Goal: Task Accomplishment & Management: Use online tool/utility

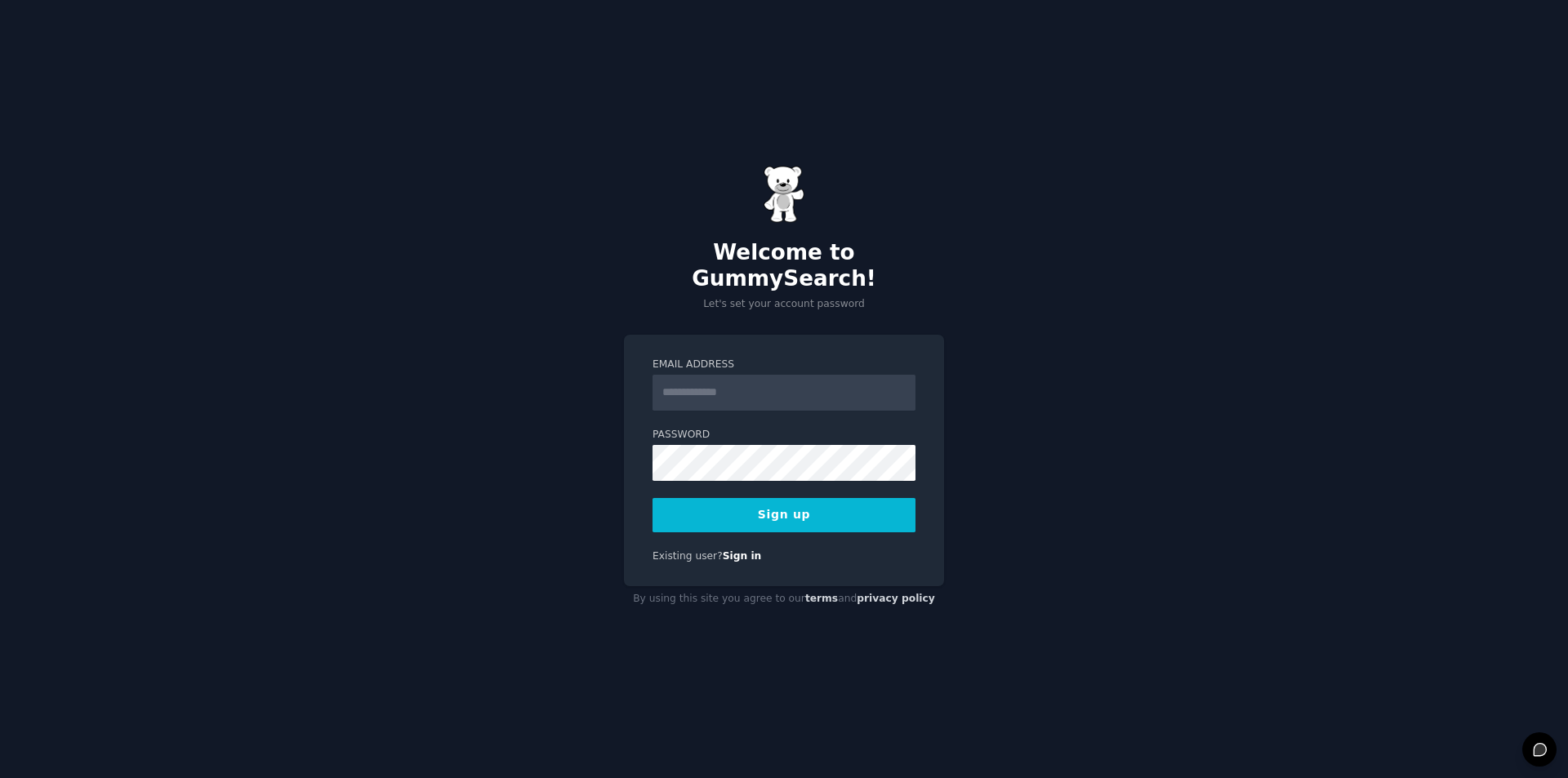
click at [760, 375] on input "Email Address" at bounding box center [784, 393] width 263 height 36
type input "**********"
click at [653, 498] on button "Sign up" at bounding box center [784, 515] width 263 height 34
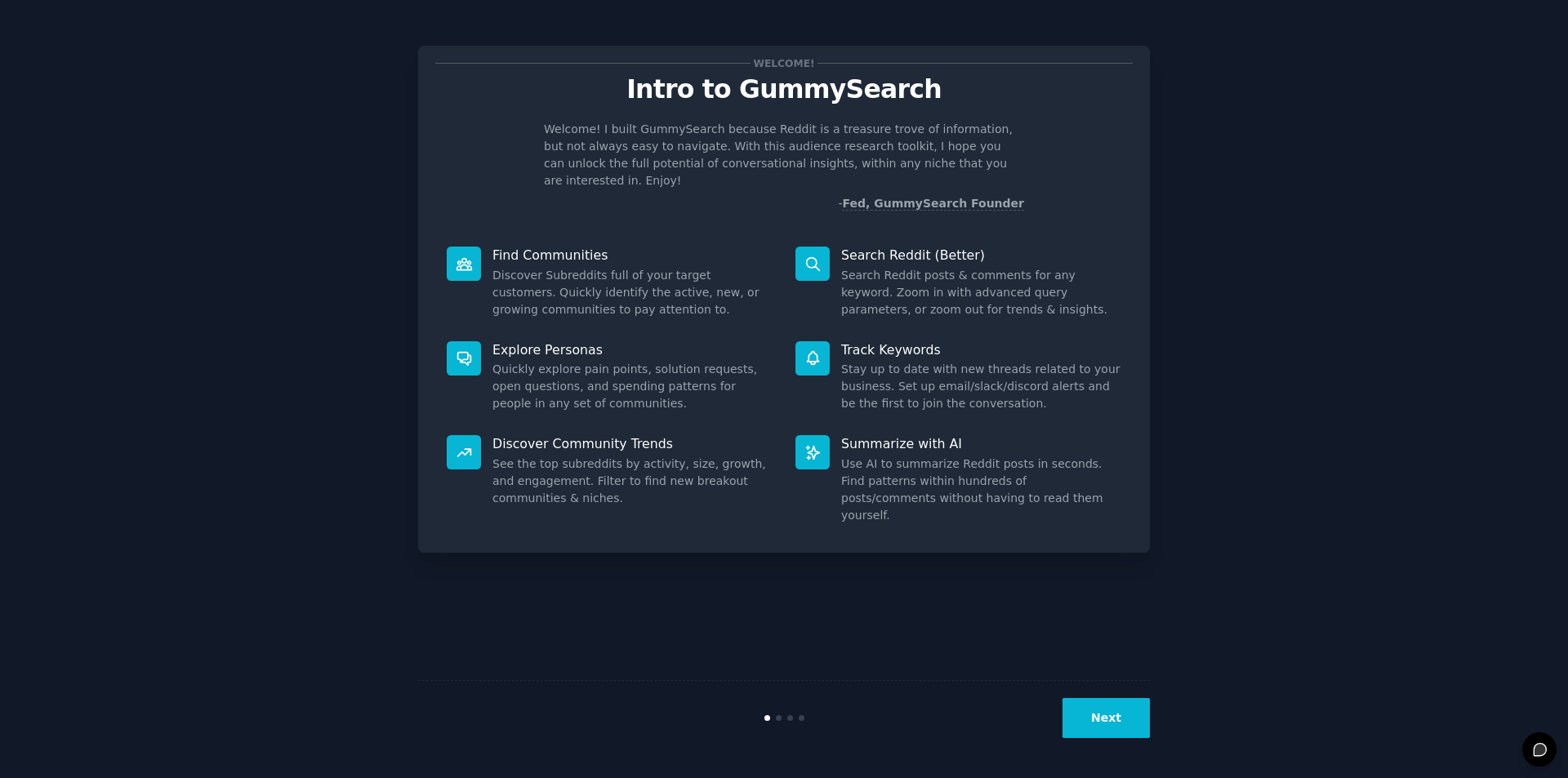
drag, startPoint x: 1313, startPoint y: 396, endPoint x: 1307, endPoint y: 382, distance: 15.2
drag, startPoint x: 1307, startPoint y: 382, endPoint x: 1247, endPoint y: 297, distance: 104.0
click at [1247, 297] on div "Welcome! Intro to GummySearch Welcome! I built GummySearch because Reddit is a …" at bounding box center [784, 389] width 1522 height 732
click at [1112, 720] on button "Next" at bounding box center [1107, 718] width 88 height 40
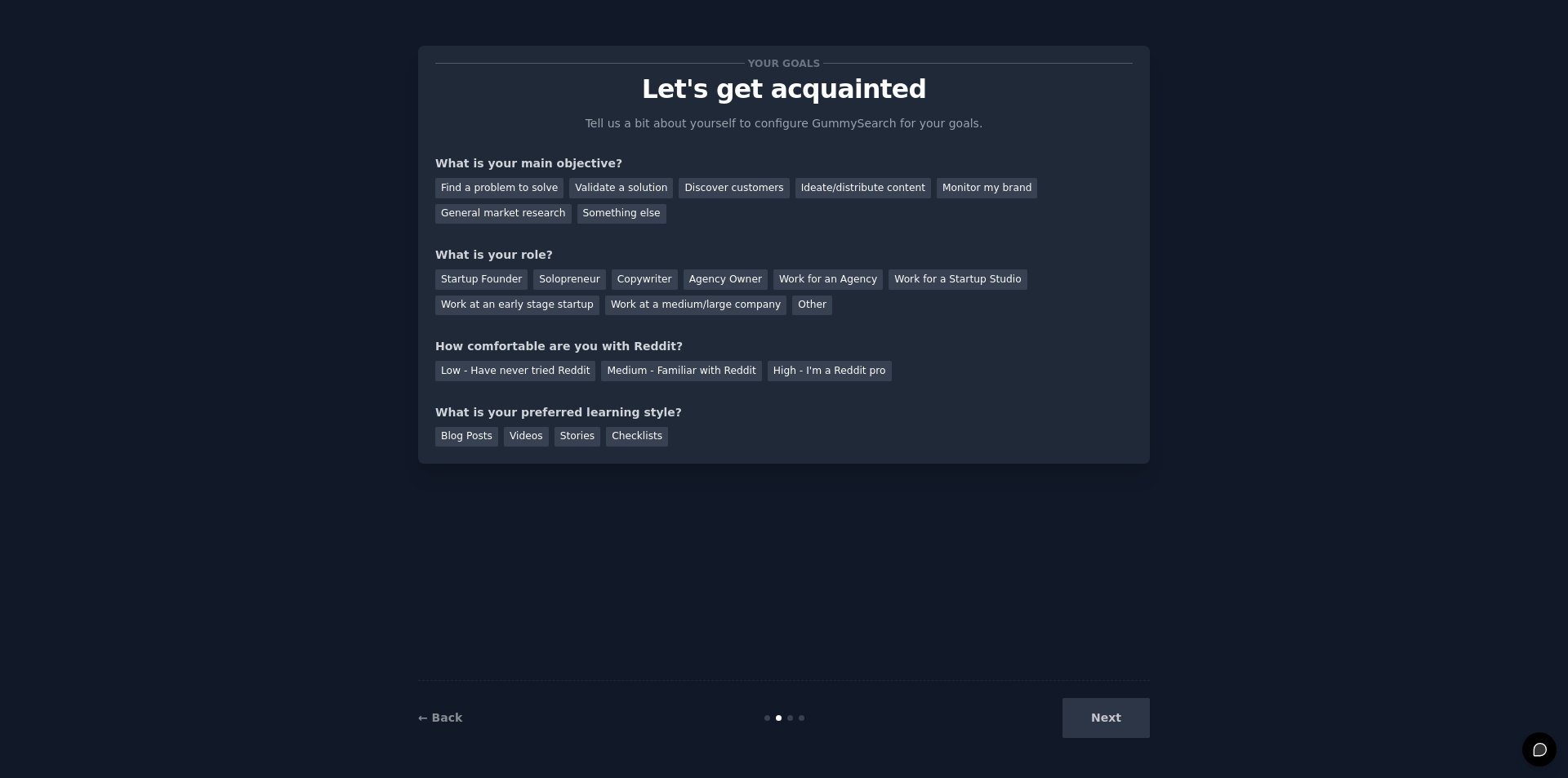
drag, startPoint x: 877, startPoint y: 227, endPoint x: 802, endPoint y: 236, distance: 75.5
click at [802, 236] on div "Your goals Let's get acquainted Tell us a bit about yourself to configure Gummy…" at bounding box center [784, 254] width 698 height 384
drag, startPoint x: 802, startPoint y: 236, endPoint x: 766, endPoint y: 236, distance: 36.0
click at [766, 236] on div "Your goals Let's get acquainted Tell us a bit about yourself to configure Gummy…" at bounding box center [784, 254] width 698 height 384
click at [504, 187] on div "Find a problem to solve" at bounding box center [499, 188] width 128 height 21
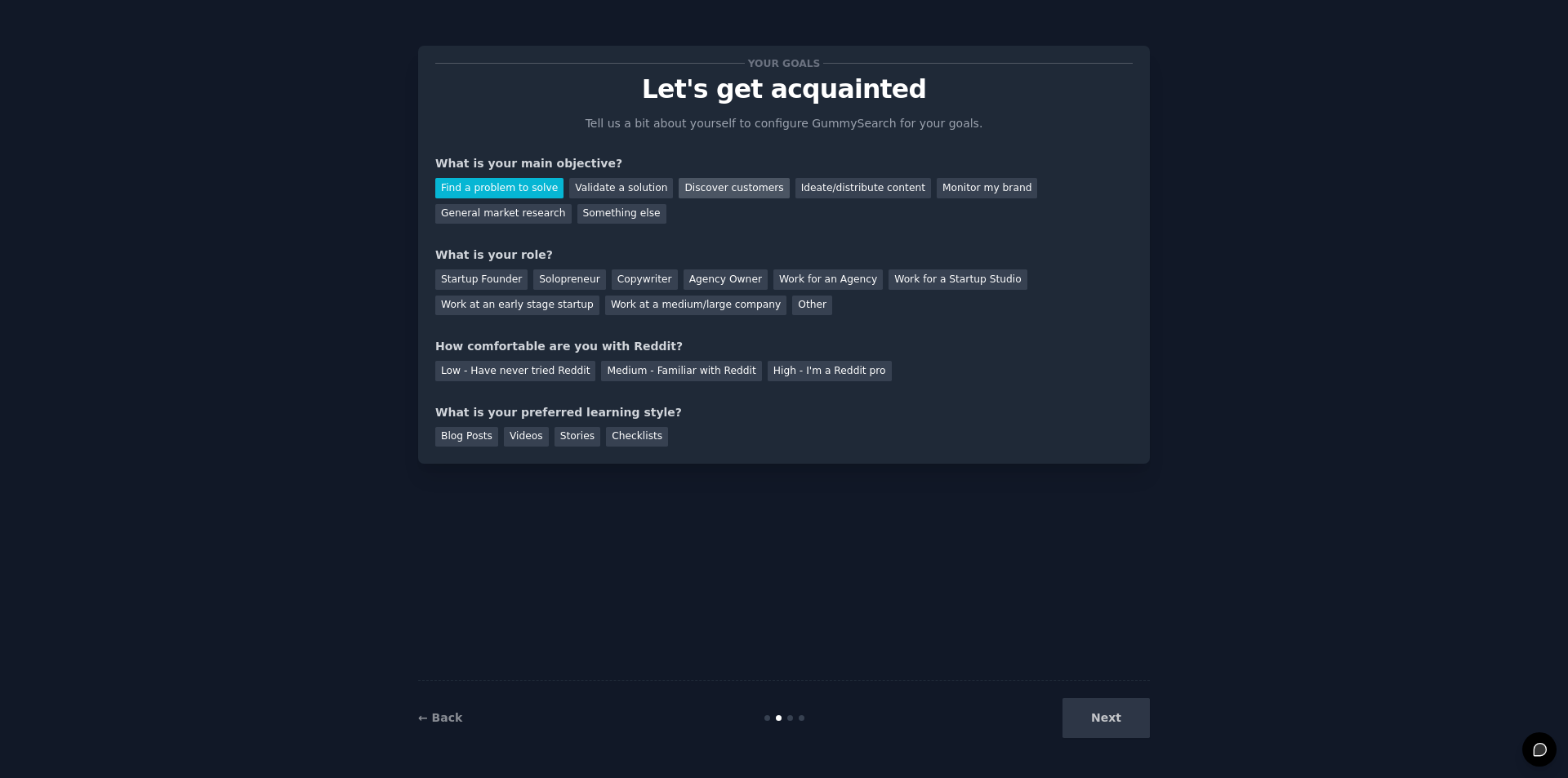
click at [713, 179] on div "Discover customers" at bounding box center [733, 188] width 110 height 21
drag, startPoint x: 801, startPoint y: 227, endPoint x: 747, endPoint y: 227, distance: 54.0
click at [747, 227] on div "Your goals Let's get acquainted Tell us a bit about yourself to configure Gummy…" at bounding box center [784, 254] width 698 height 384
drag, startPoint x: 747, startPoint y: 227, endPoint x: 732, endPoint y: 219, distance: 17.0
click at [732, 223] on div "Your goals Let's get acquainted Tell us a bit about yourself to configure Gummy…" at bounding box center [784, 254] width 698 height 384
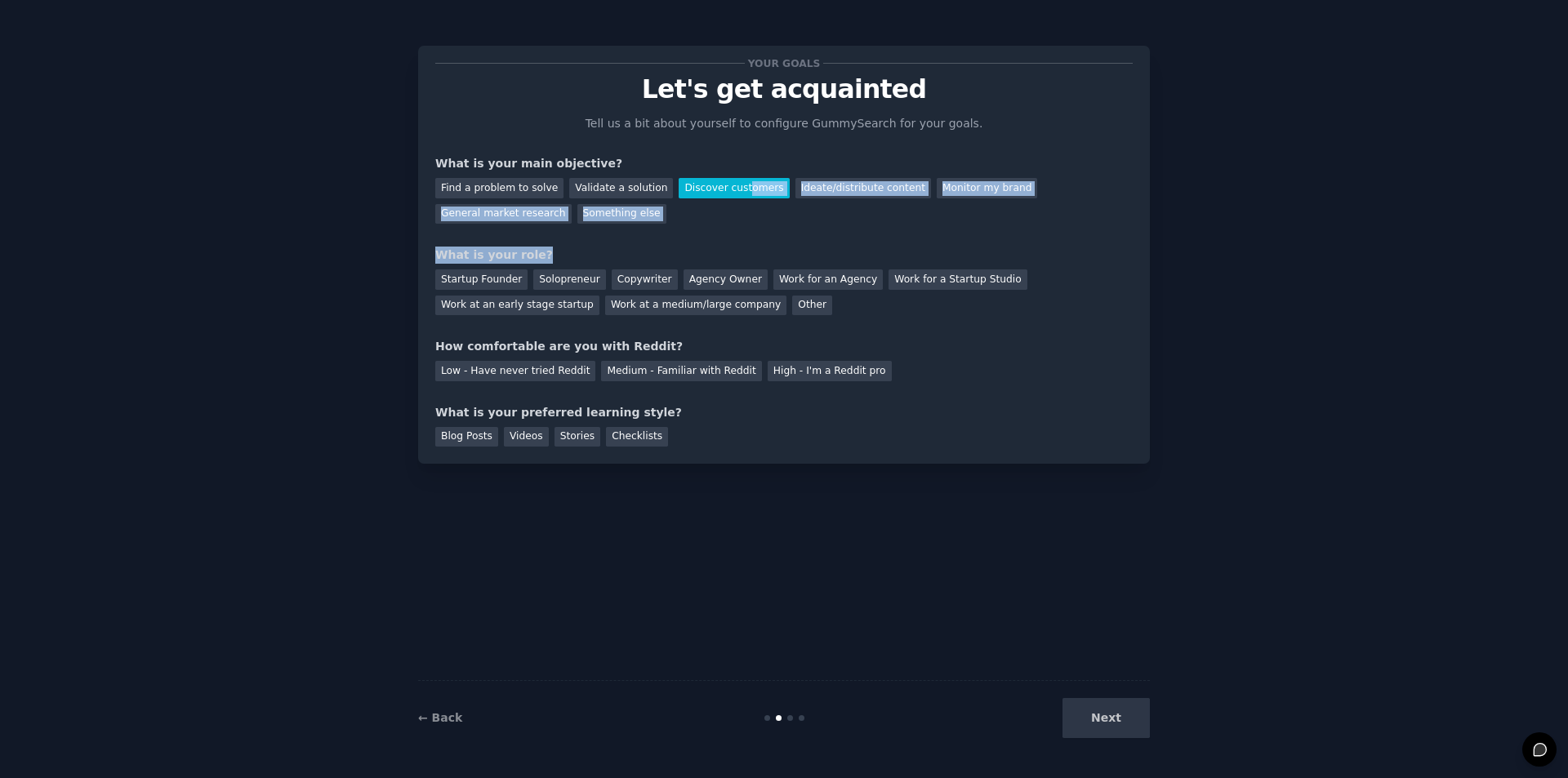
drag, startPoint x: 859, startPoint y: 230, endPoint x: 815, endPoint y: 221, distance: 44.9
click at [815, 221] on div "Find a problem to solve Validate a solution Discover customers Ideate/distribut…" at bounding box center [784, 197] width 698 height 51
click at [1261, 256] on div "Your goals Let's get acquainted Tell us a bit about yourself to configure Gummy…" at bounding box center [784, 389] width 1522 height 732
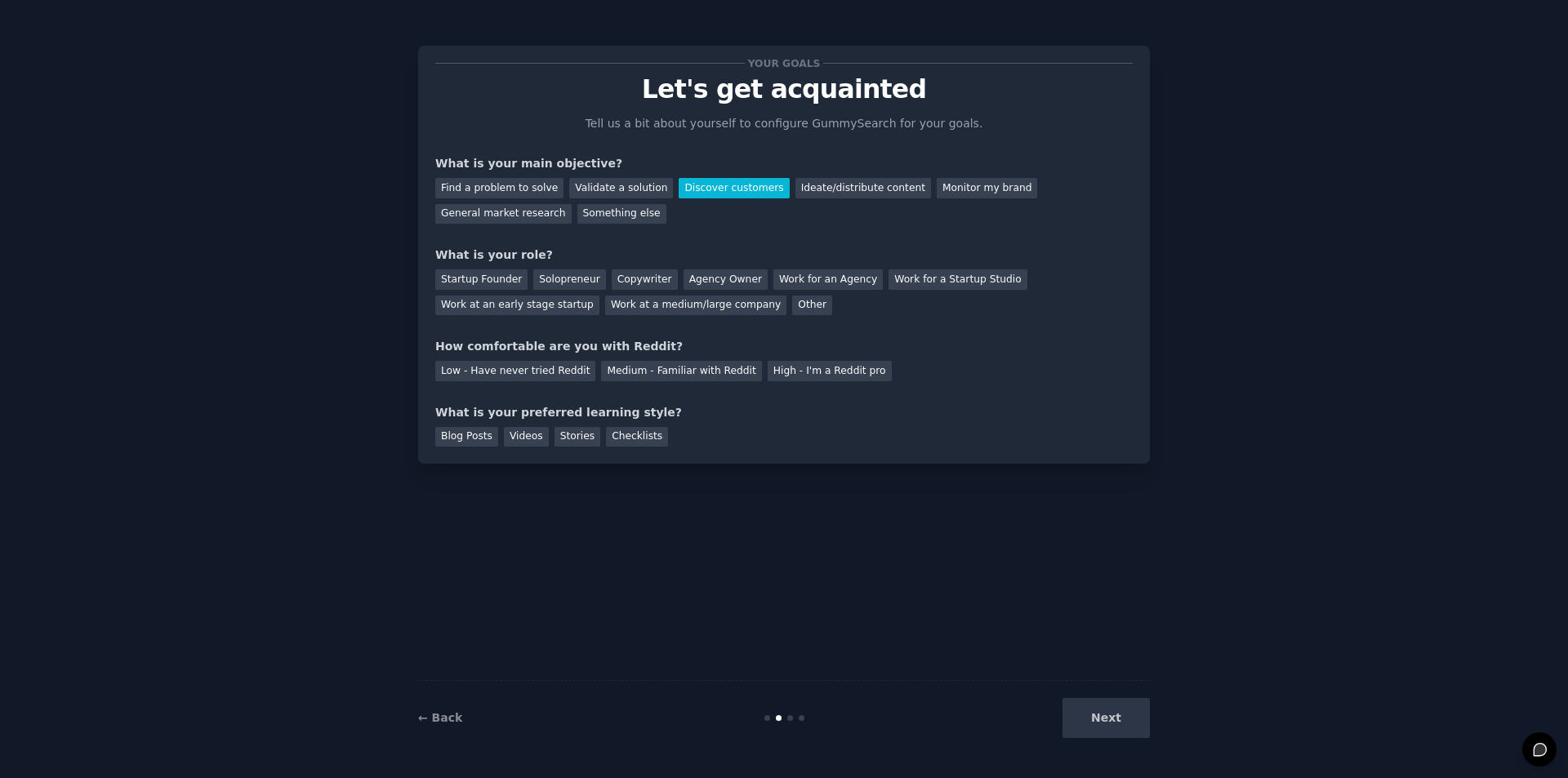
drag, startPoint x: 1261, startPoint y: 256, endPoint x: 1227, endPoint y: 227, distance: 44.7
click at [1227, 227] on div "Your goals Let's get acquainted Tell us a bit about yourself to configure Gummy…" at bounding box center [784, 389] width 1522 height 732
click at [599, 215] on div "Something else" at bounding box center [621, 214] width 89 height 21
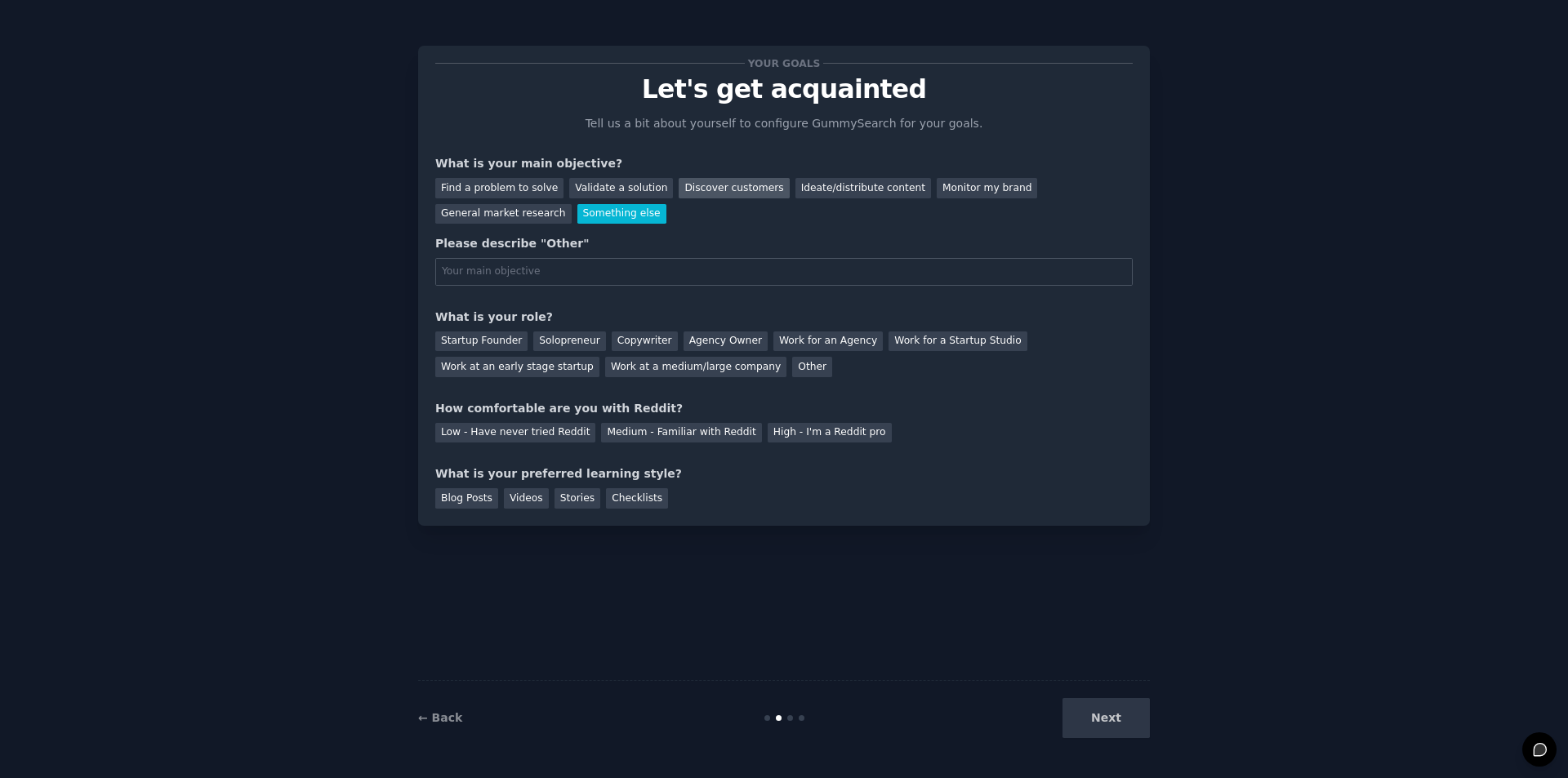
click at [699, 186] on div "Discover customers" at bounding box center [733, 188] width 110 height 21
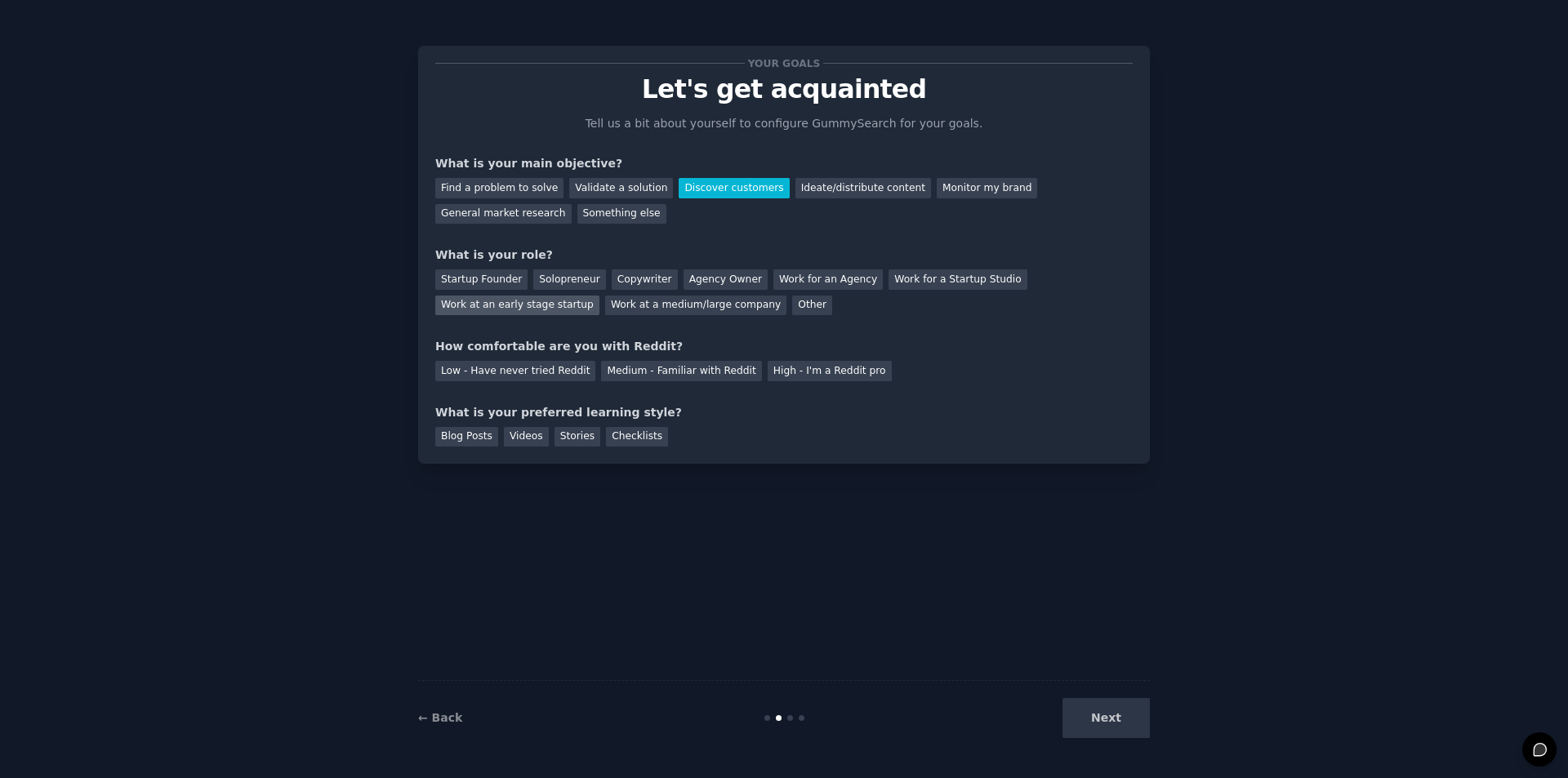
click at [531, 311] on div "Work at an early stage startup" at bounding box center [517, 305] width 164 height 21
click at [1197, 384] on div "Your goals Let's get acquainted Tell us a bit about yourself to configure Gummy…" at bounding box center [784, 389] width 1522 height 732
drag, startPoint x: 971, startPoint y: 509, endPoint x: 859, endPoint y: 494, distance: 113.0
click at [859, 494] on div "Your goals Let's get acquainted Tell us a bit about yourself to configure Gummy…" at bounding box center [784, 389] width 732 height 732
click at [694, 376] on div "Medium - Familiar with Reddit" at bounding box center [681, 371] width 160 height 21
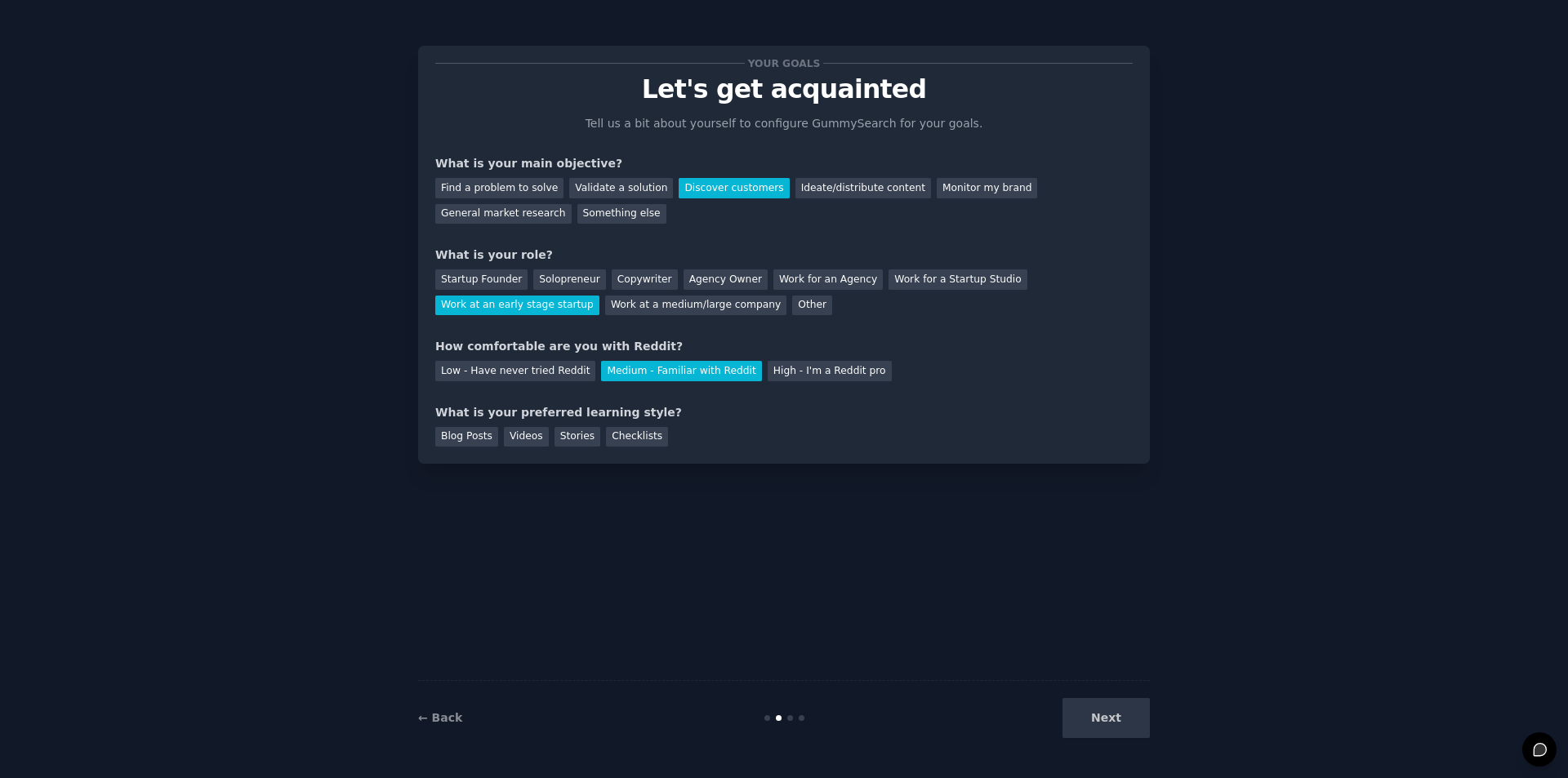
drag, startPoint x: 851, startPoint y: 480, endPoint x: 775, endPoint y: 478, distance: 76.0
drag, startPoint x: 775, startPoint y: 478, endPoint x: 679, endPoint y: 479, distance: 96.0
click at [679, 479] on div "Your goals Let's get acquainted Tell us a bit about yourself to configure Gummy…" at bounding box center [784, 389] width 732 height 732
click at [527, 370] on div "Low - Have never tried Reddit" at bounding box center [515, 371] width 160 height 21
click at [625, 507] on div "Your goals Let's get acquainted Tell us a bit about yourself to configure Gummy…" at bounding box center [784, 389] width 732 height 732
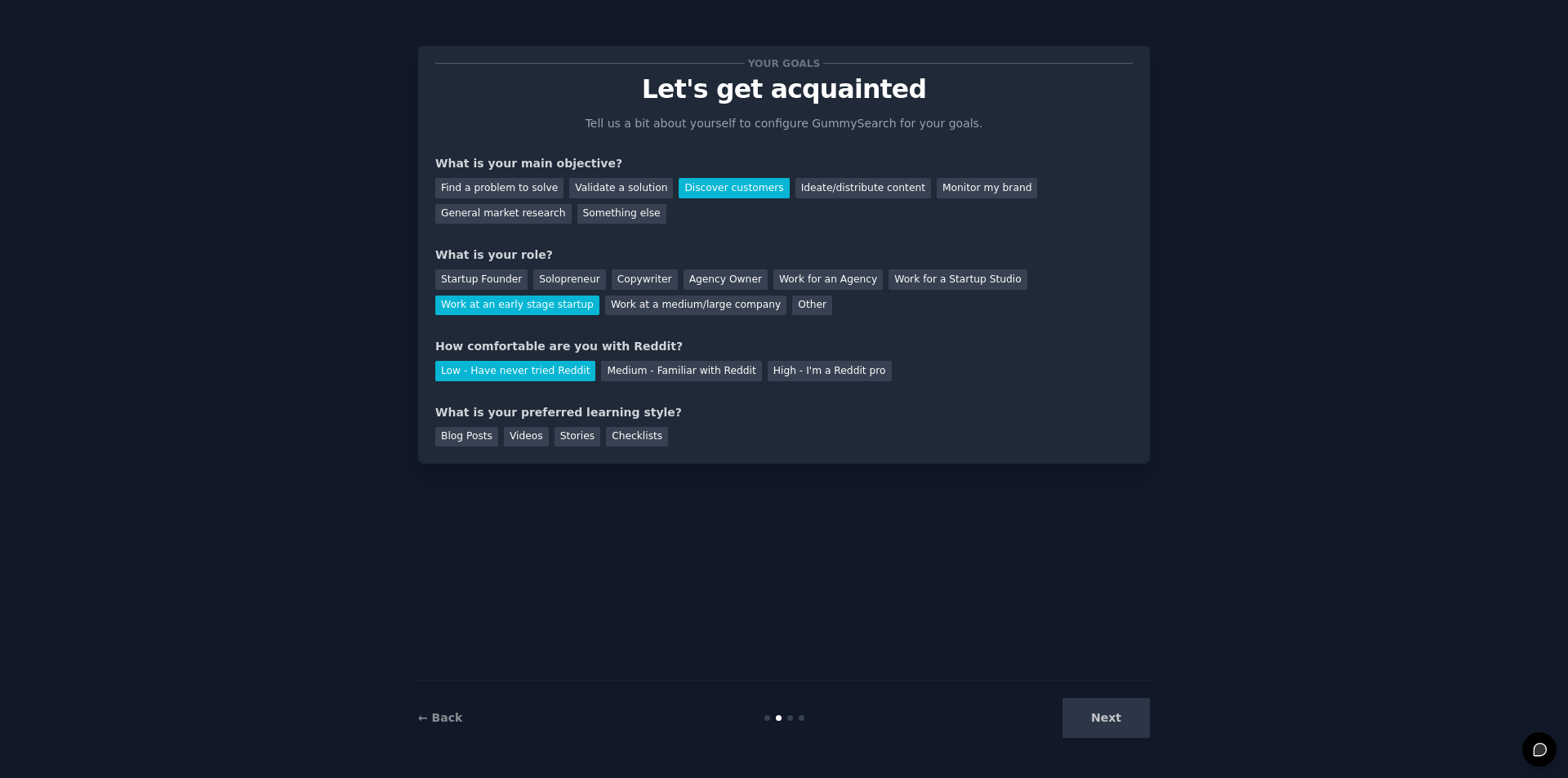
drag, startPoint x: 625, startPoint y: 507, endPoint x: 554, endPoint y: 498, distance: 71.6
click at [546, 506] on div "Your goals Let's get acquainted Tell us a bit about yourself to configure Gummy…" at bounding box center [784, 389] width 732 height 732
drag, startPoint x: 682, startPoint y: 529, endPoint x: 510, endPoint y: 500, distance: 174.4
click at [510, 500] on div "Your goals Let's get acquainted Tell us a bit about yourself to configure Gummy…" at bounding box center [784, 389] width 732 height 732
drag, startPoint x: 510, startPoint y: 500, endPoint x: 379, endPoint y: 488, distance: 131.5
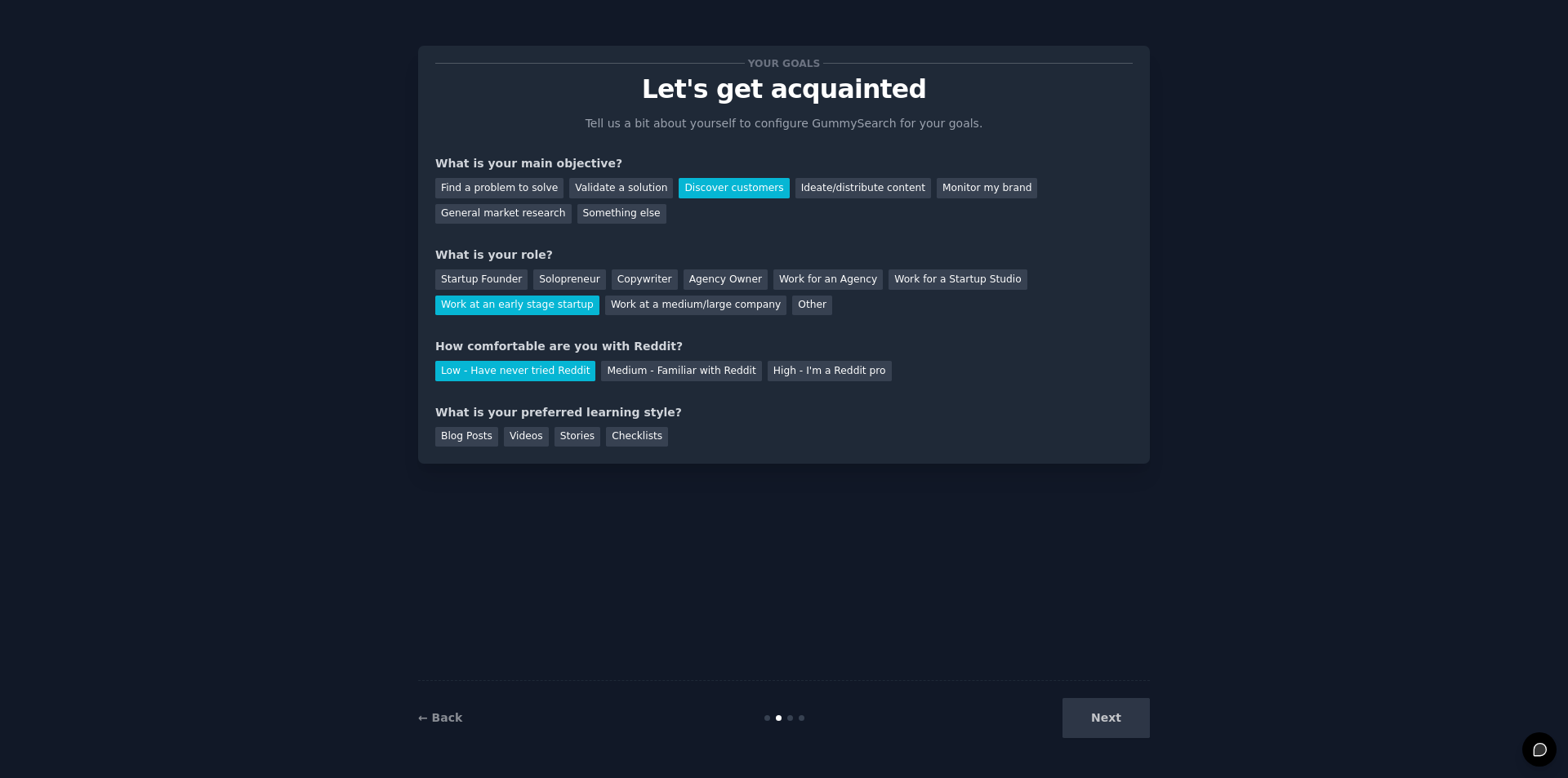
click at [375, 488] on div "Your goals Let's get acquainted Tell us a bit about yourself to configure Gummy…" at bounding box center [784, 389] width 1522 height 732
drag, startPoint x: 809, startPoint y: 555, endPoint x: 653, endPoint y: 526, distance: 158.7
click at [653, 526] on div "Your goals Let's get acquainted Tell us a bit about yourself to configure Gummy…" at bounding box center [784, 389] width 732 height 732
drag, startPoint x: 652, startPoint y: 526, endPoint x: 561, endPoint y: 504, distance: 93.6
click at [552, 514] on div "Your goals Let's get acquainted Tell us a bit about yourself to configure Gummy…" at bounding box center [784, 389] width 732 height 732
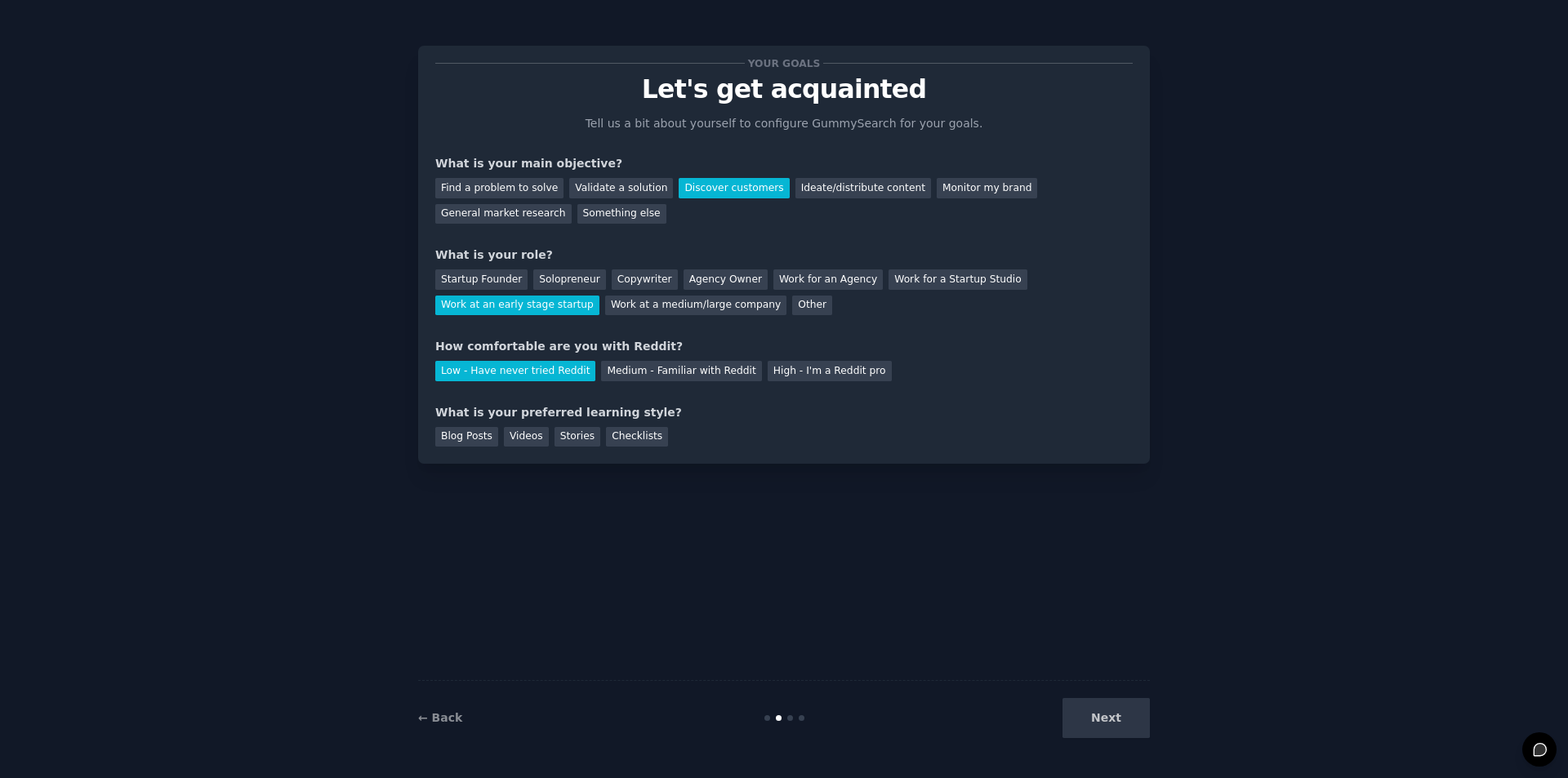
click at [612, 509] on div "Your goals Let's get acquainted Tell us a bit about yourself to configure Gummy…" at bounding box center [784, 389] width 732 height 732
click at [610, 503] on div "Your goals Let's get acquainted Tell us a bit about yourself to configure Gummy…" at bounding box center [784, 389] width 732 height 732
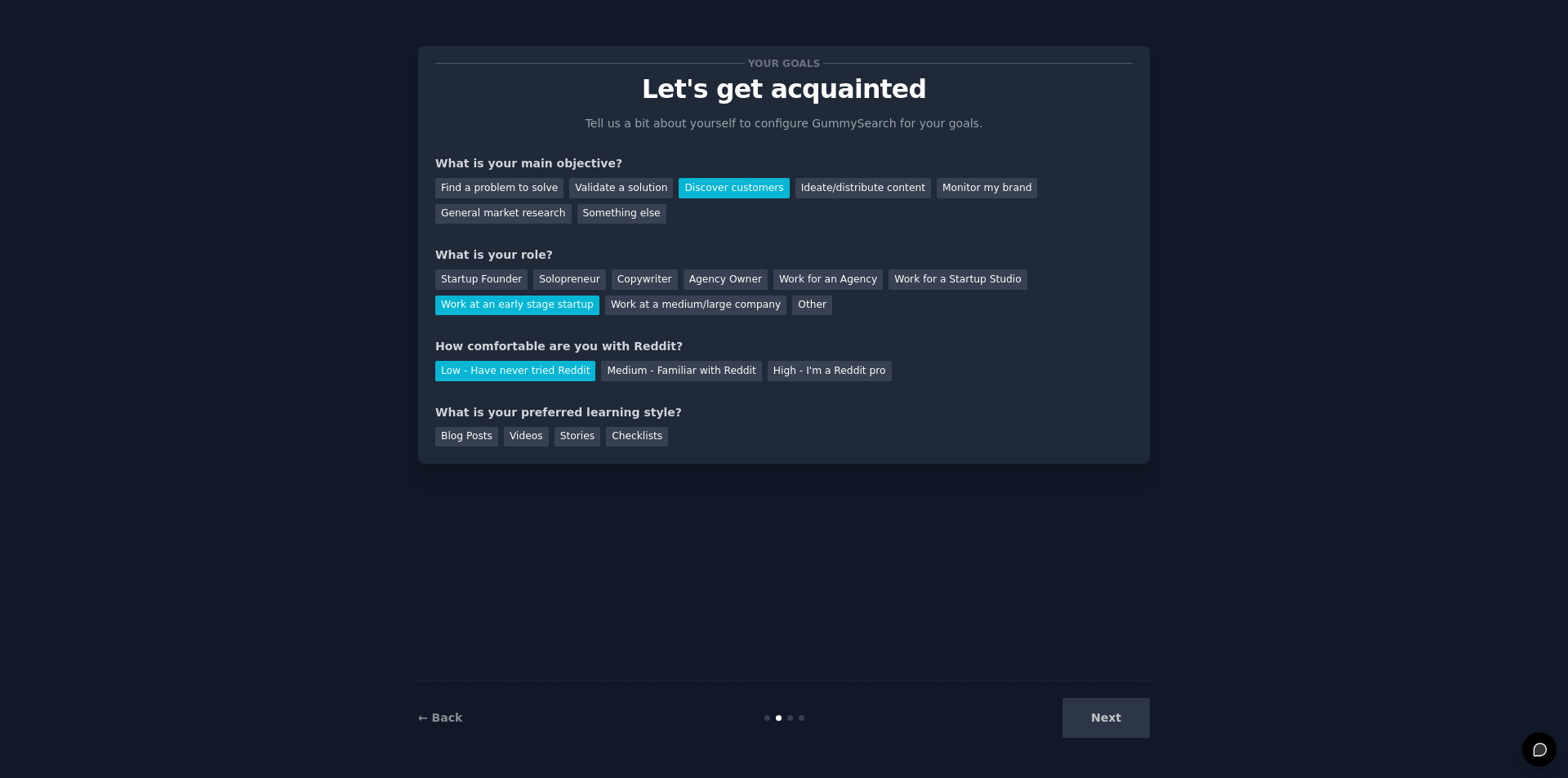
click at [610, 503] on div "Your goals Let's get acquainted Tell us a bit about yourself to configure Gummy…" at bounding box center [784, 389] width 732 height 732
click at [450, 441] on div "Blog Posts" at bounding box center [467, 437] width 63 height 21
click at [938, 571] on div "Your goals Let's get acquainted Tell us a bit about yourself to configure Gummy…" at bounding box center [784, 389] width 732 height 732
click at [1150, 715] on button "Next" at bounding box center [1107, 718] width 88 height 40
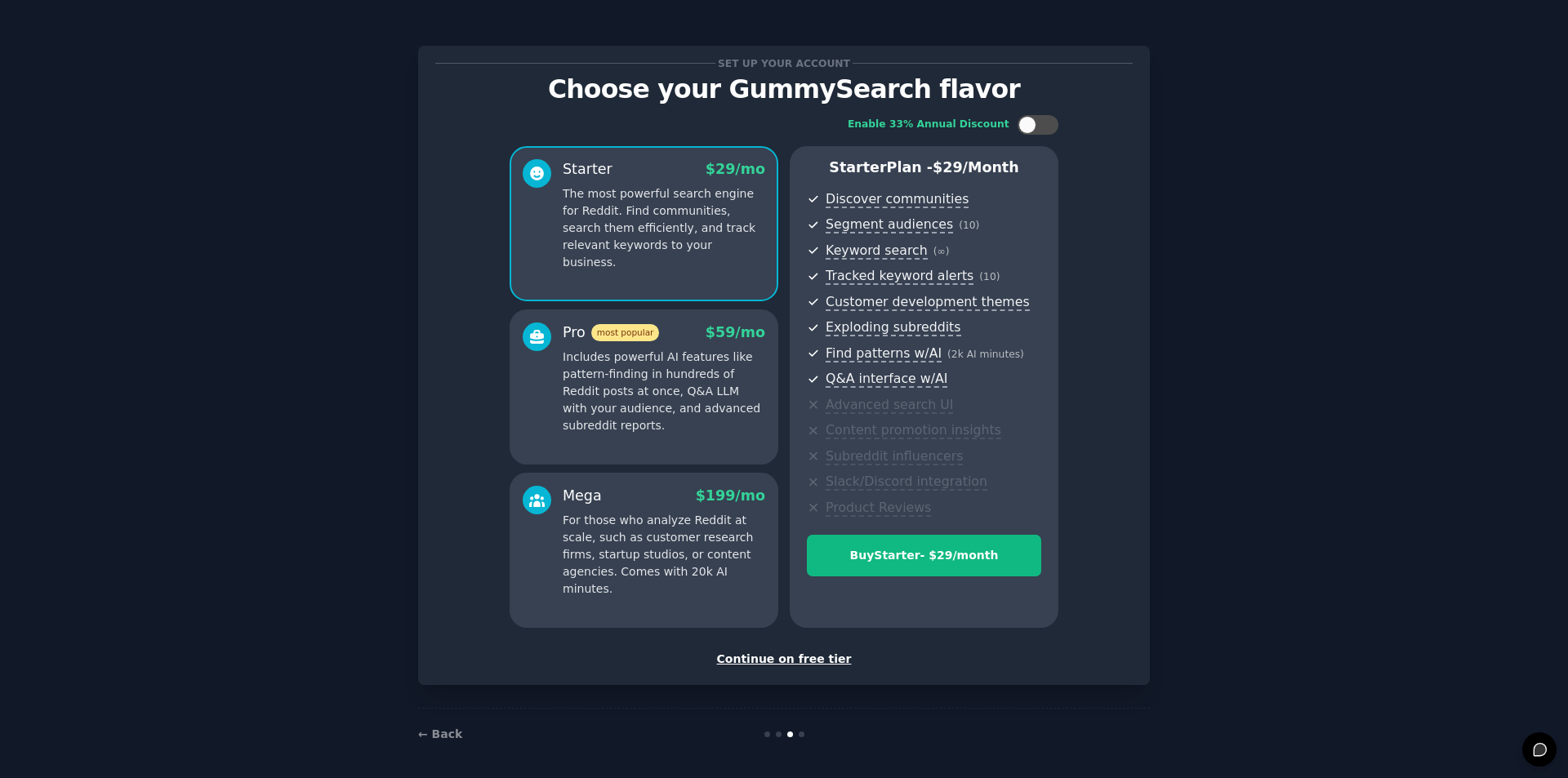
click at [789, 655] on div "Continue on free tier" at bounding box center [784, 659] width 698 height 17
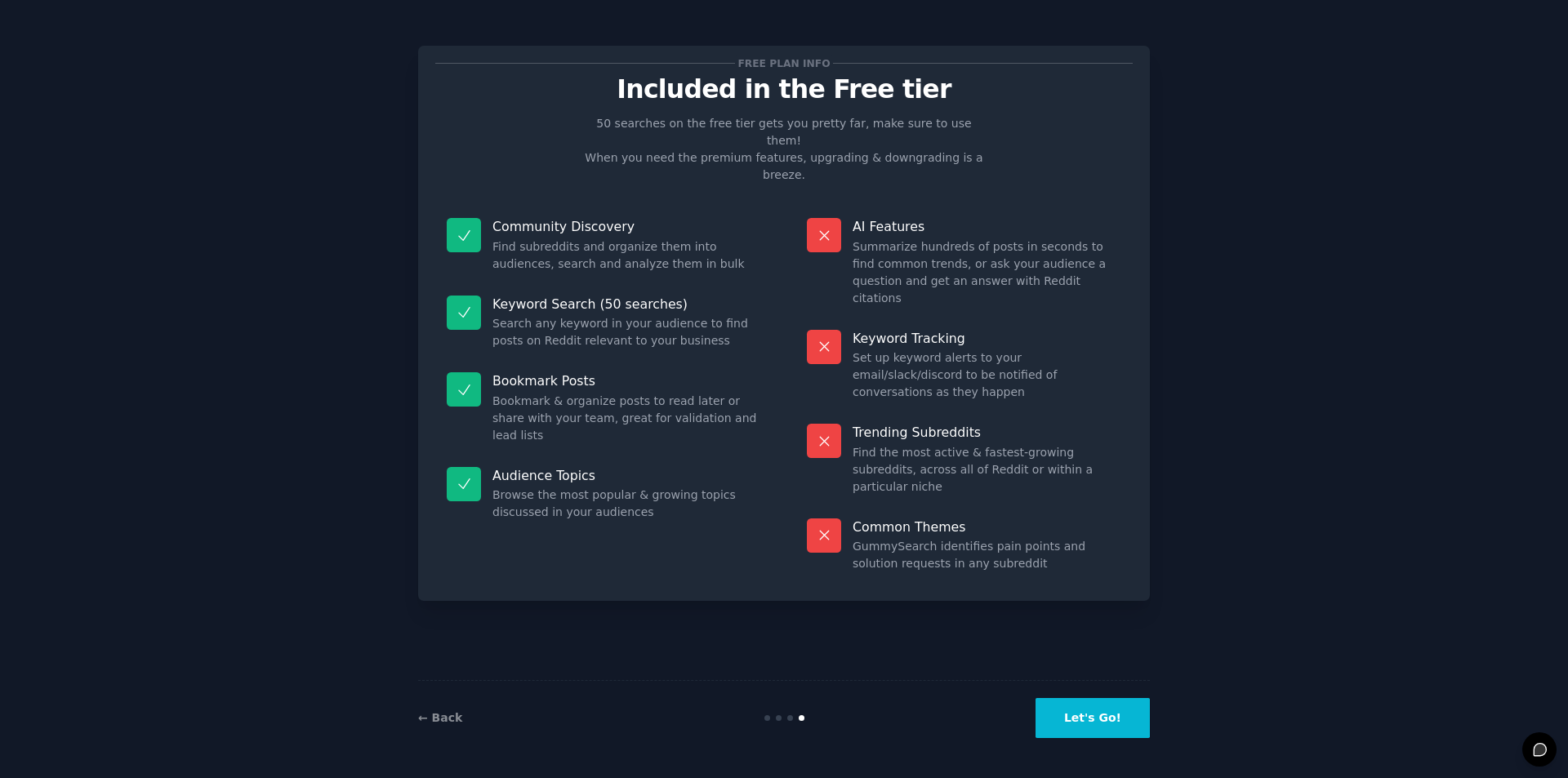
click at [1105, 716] on button "Let's Go!" at bounding box center [1093, 718] width 115 height 40
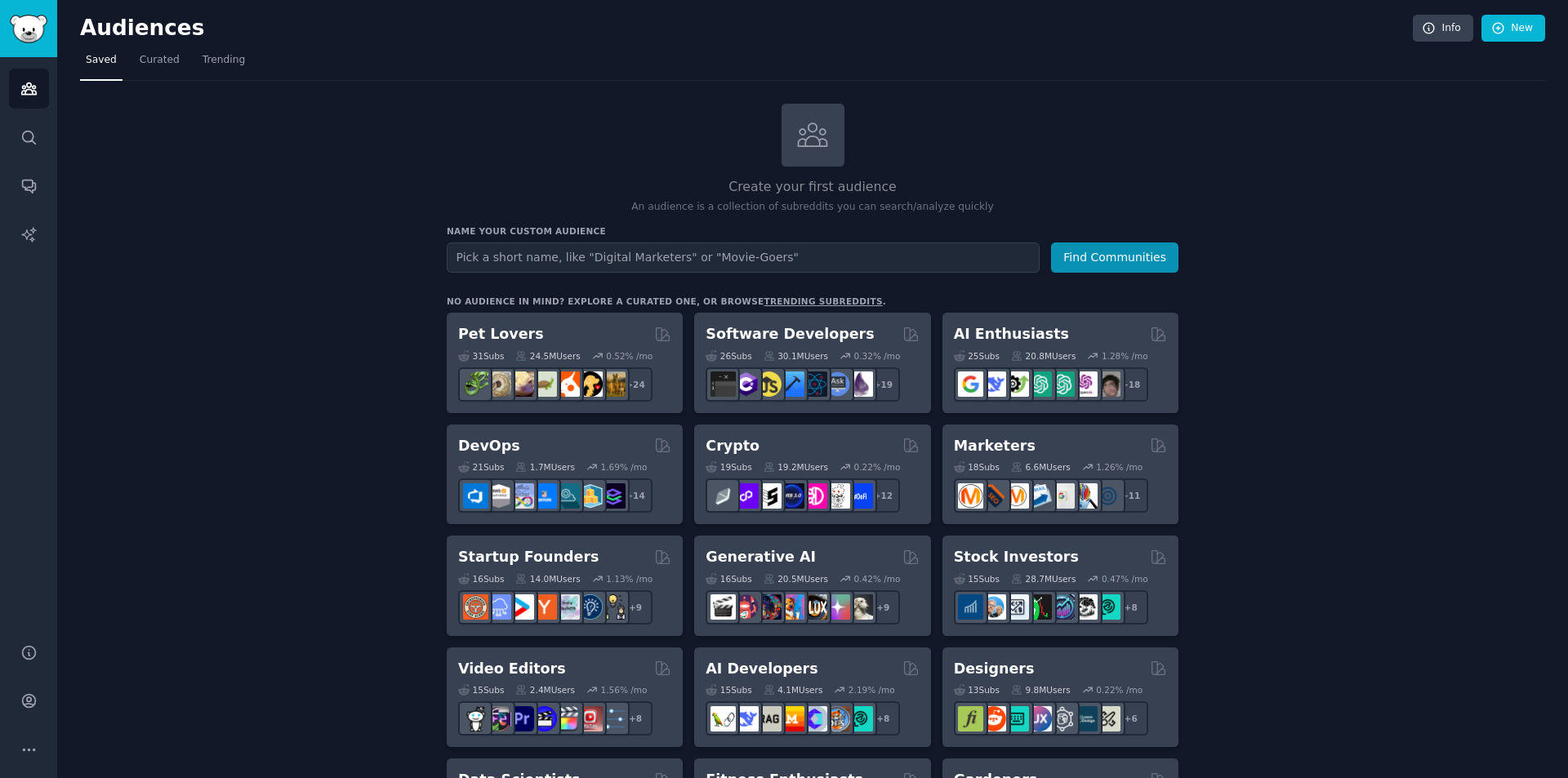
click at [667, 257] on input "text" at bounding box center [743, 258] width 593 height 30
drag, startPoint x: 617, startPoint y: 100, endPoint x: 506, endPoint y: 92, distance: 111.3
drag, startPoint x: 506, startPoint y: 92, endPoint x: 454, endPoint y: 100, distance: 52.6
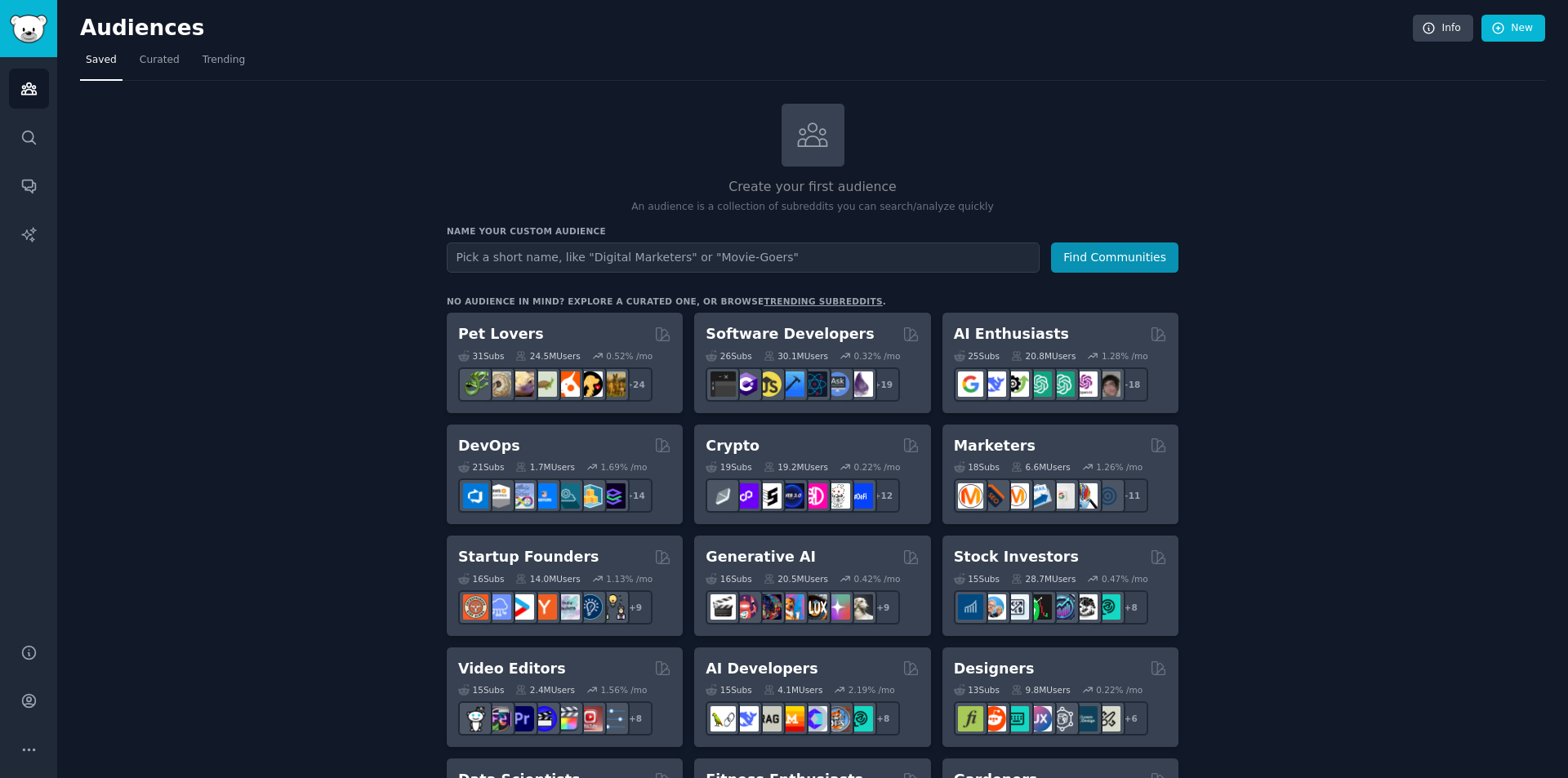
drag, startPoint x: 454, startPoint y: 100, endPoint x: 424, endPoint y: 101, distance: 30.0
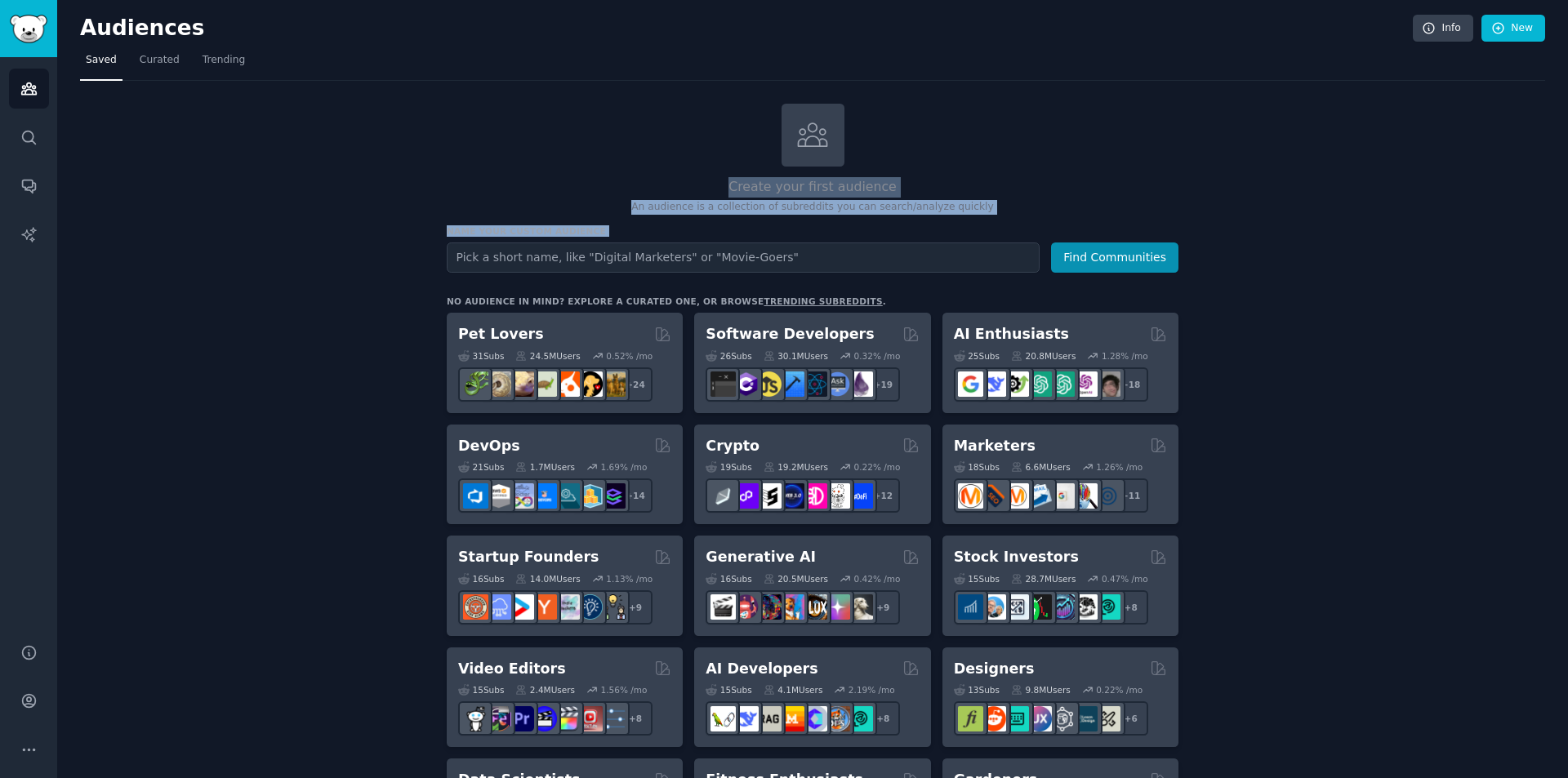
drag, startPoint x: 424, startPoint y: 101, endPoint x: 1234, endPoint y: 315, distance: 837.8
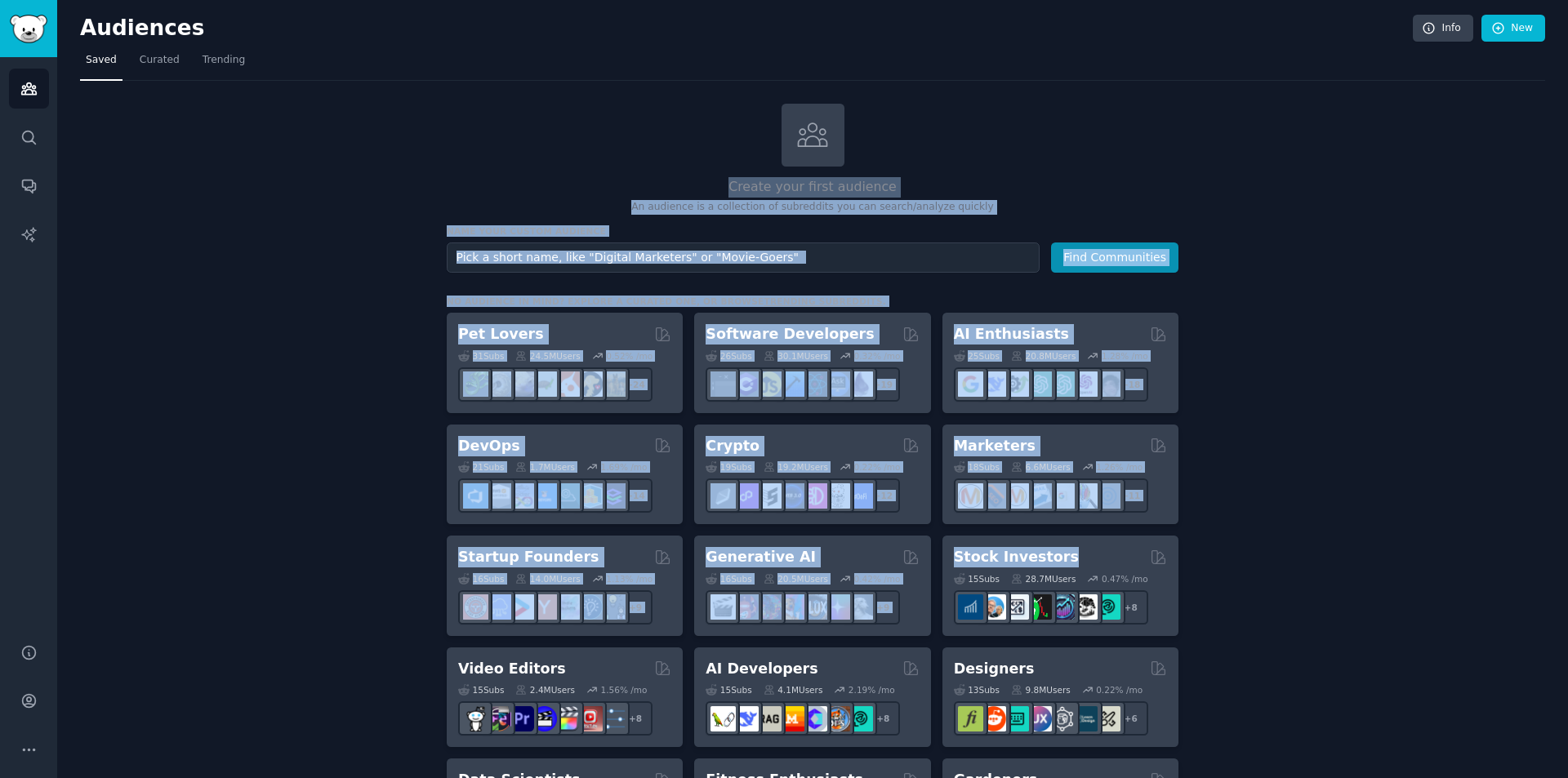
drag, startPoint x: 1232, startPoint y: 161, endPoint x: 1326, endPoint y: 571, distance: 420.6
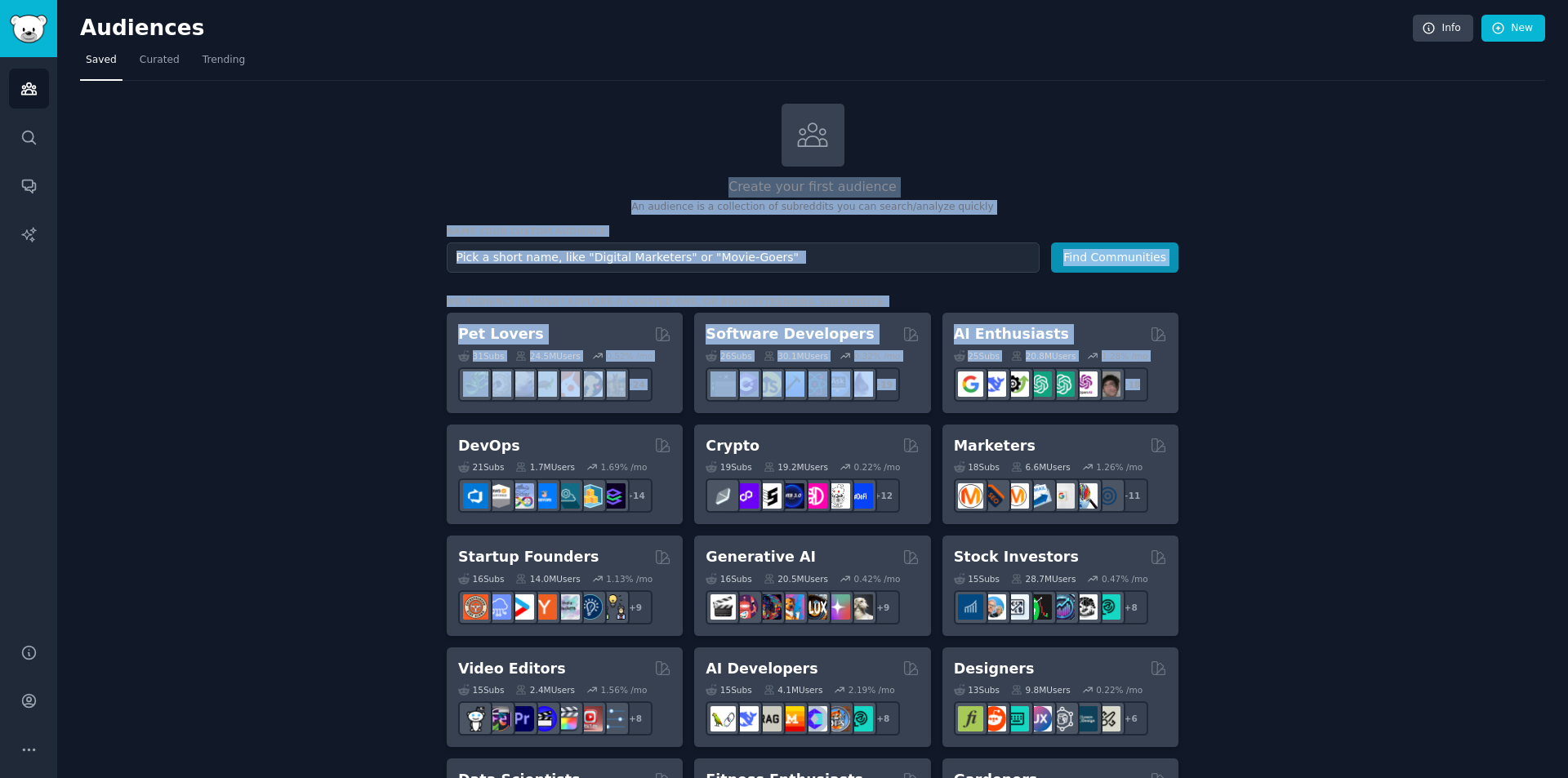
drag, startPoint x: 1236, startPoint y: 155, endPoint x: 1310, endPoint y: 601, distance: 452.1
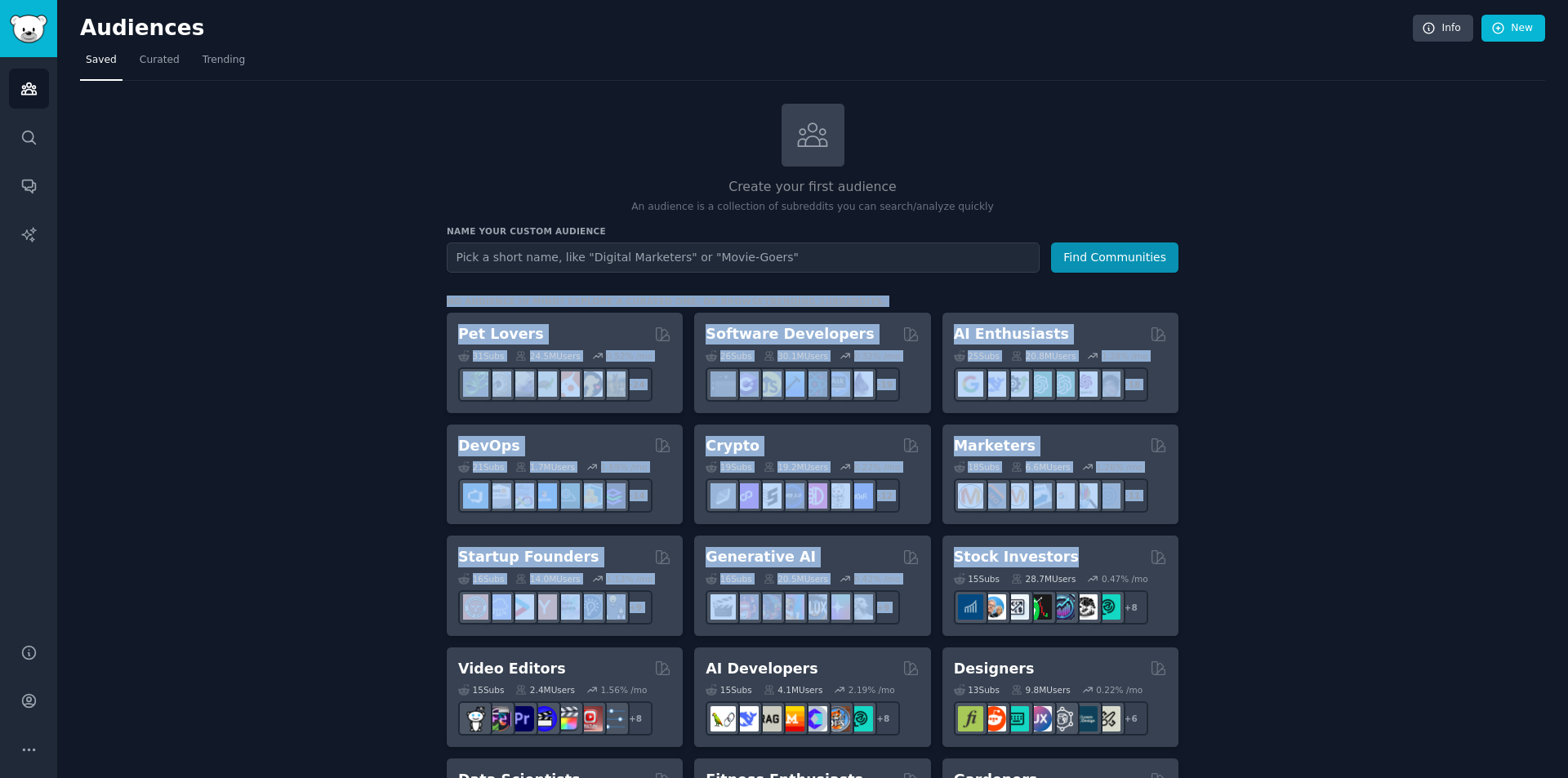
drag, startPoint x: 1259, startPoint y: 391, endPoint x: 1266, endPoint y: 550, distance: 159.2
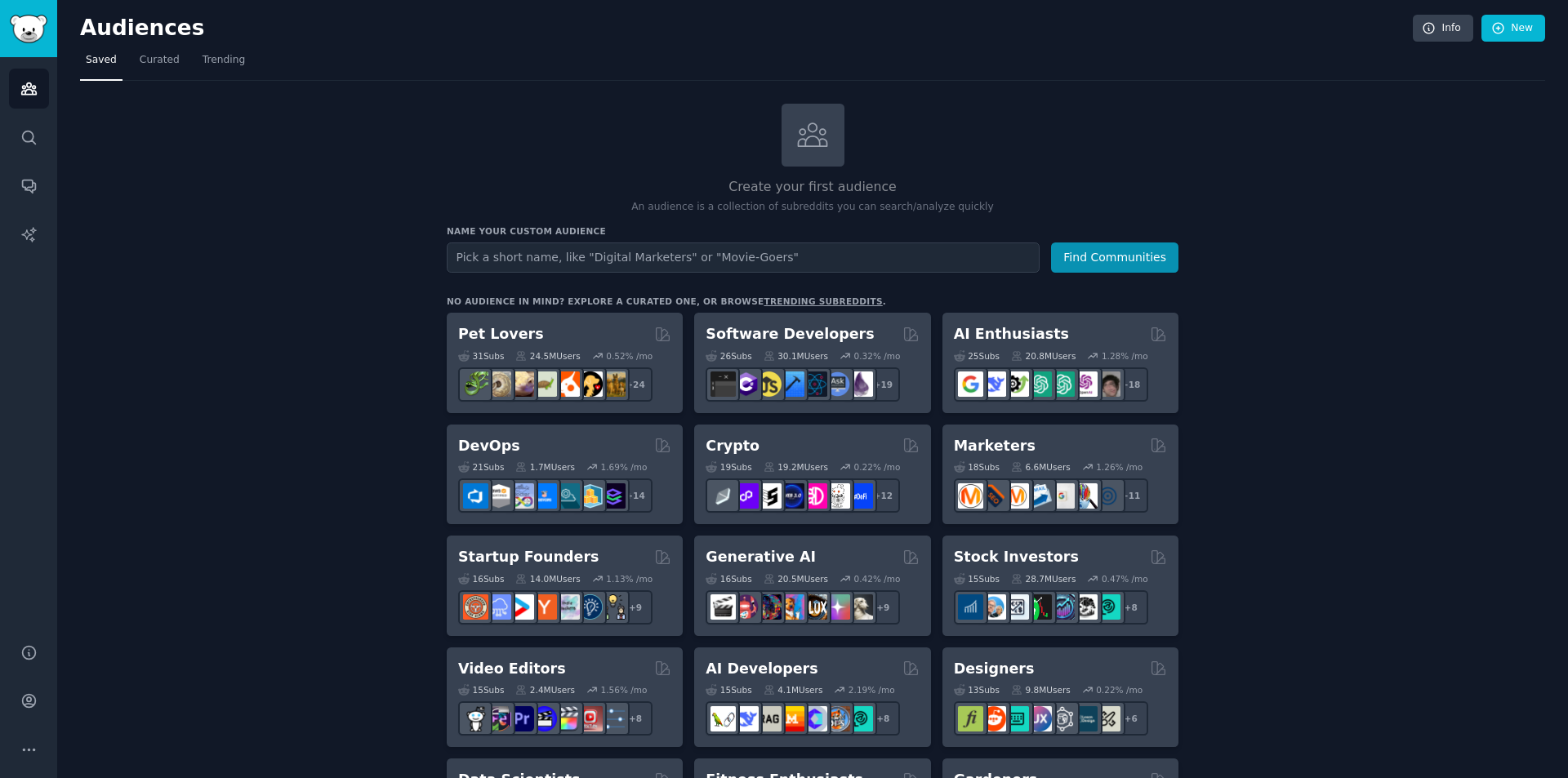
drag, startPoint x: 1312, startPoint y: 338, endPoint x: 1256, endPoint y: 259, distance: 96.8
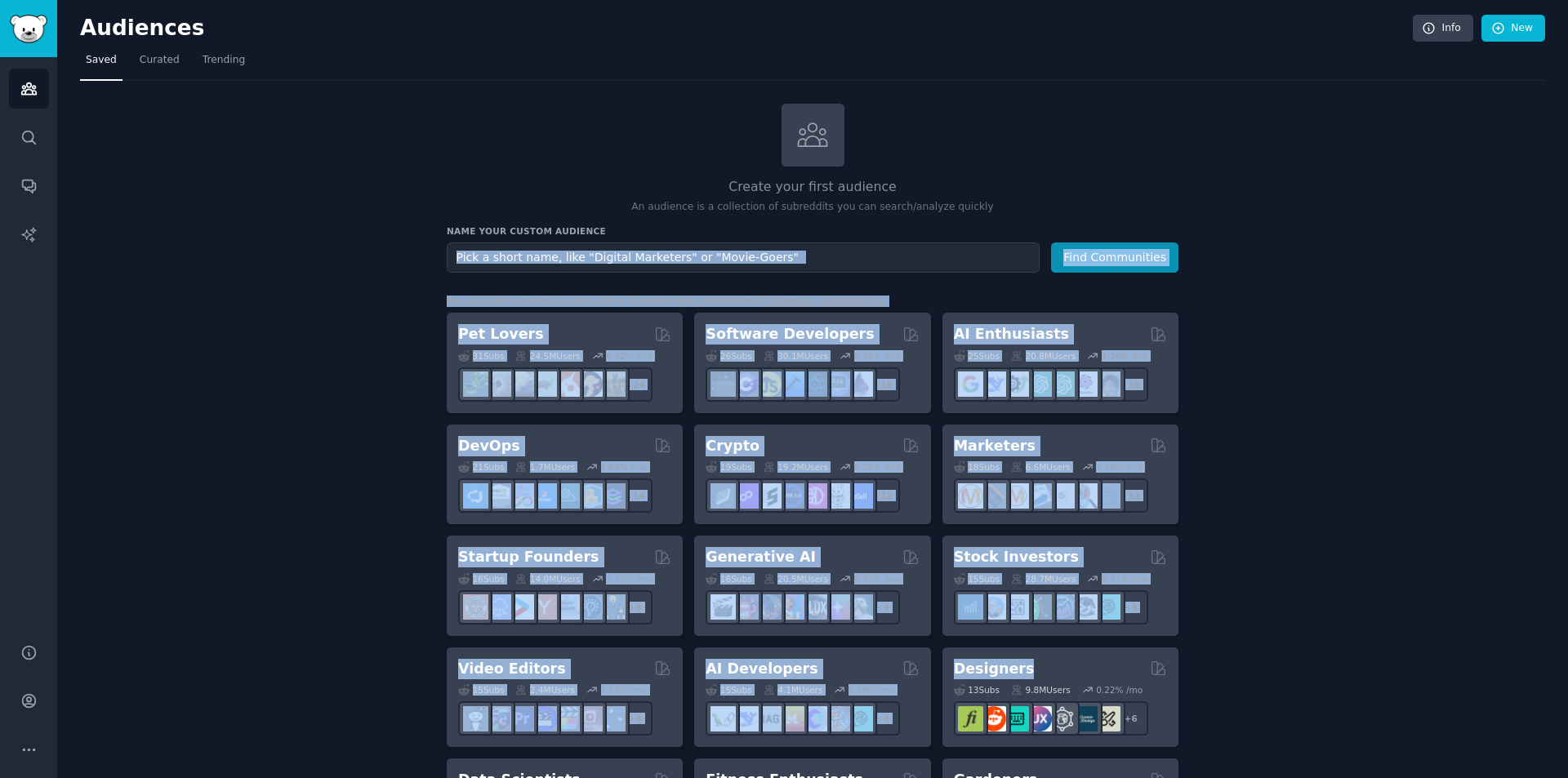
drag, startPoint x: 1258, startPoint y: 323, endPoint x: 1309, endPoint y: 658, distance: 338.9
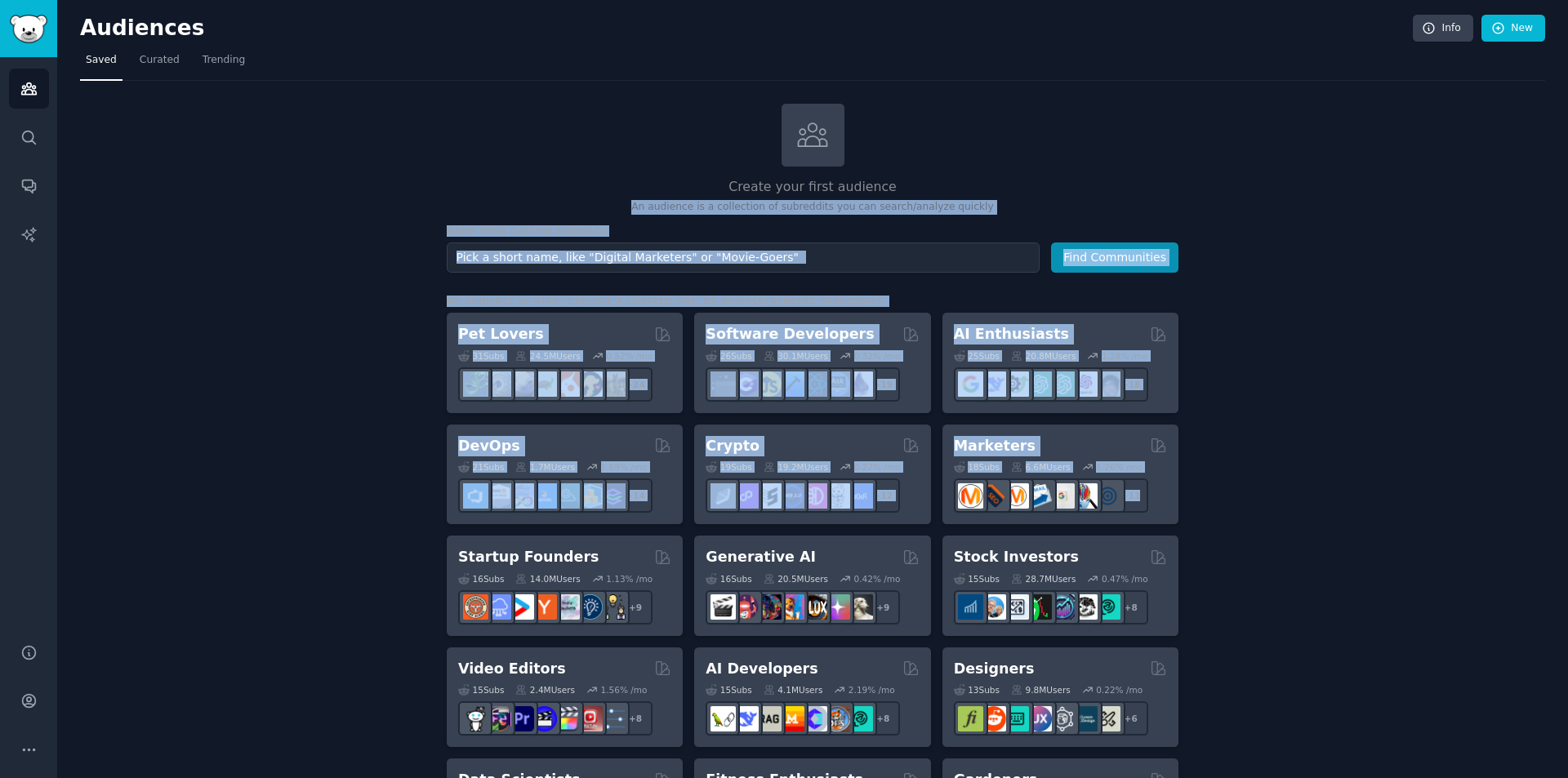
drag, startPoint x: 1365, startPoint y: 185, endPoint x: 1394, endPoint y: 432, distance: 248.7
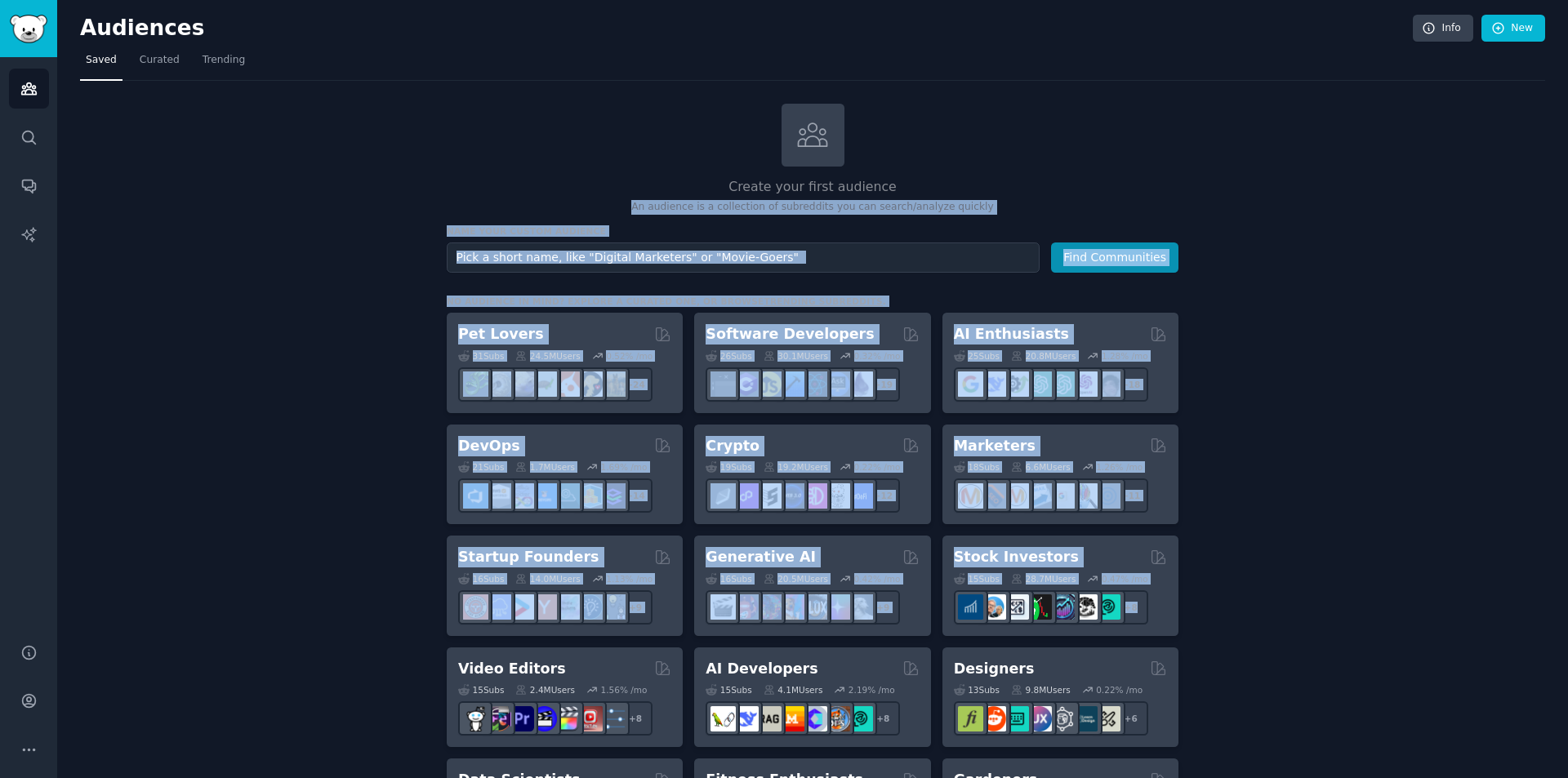
drag, startPoint x: 1324, startPoint y: 222, endPoint x: 1299, endPoint y: 637, distance: 415.8
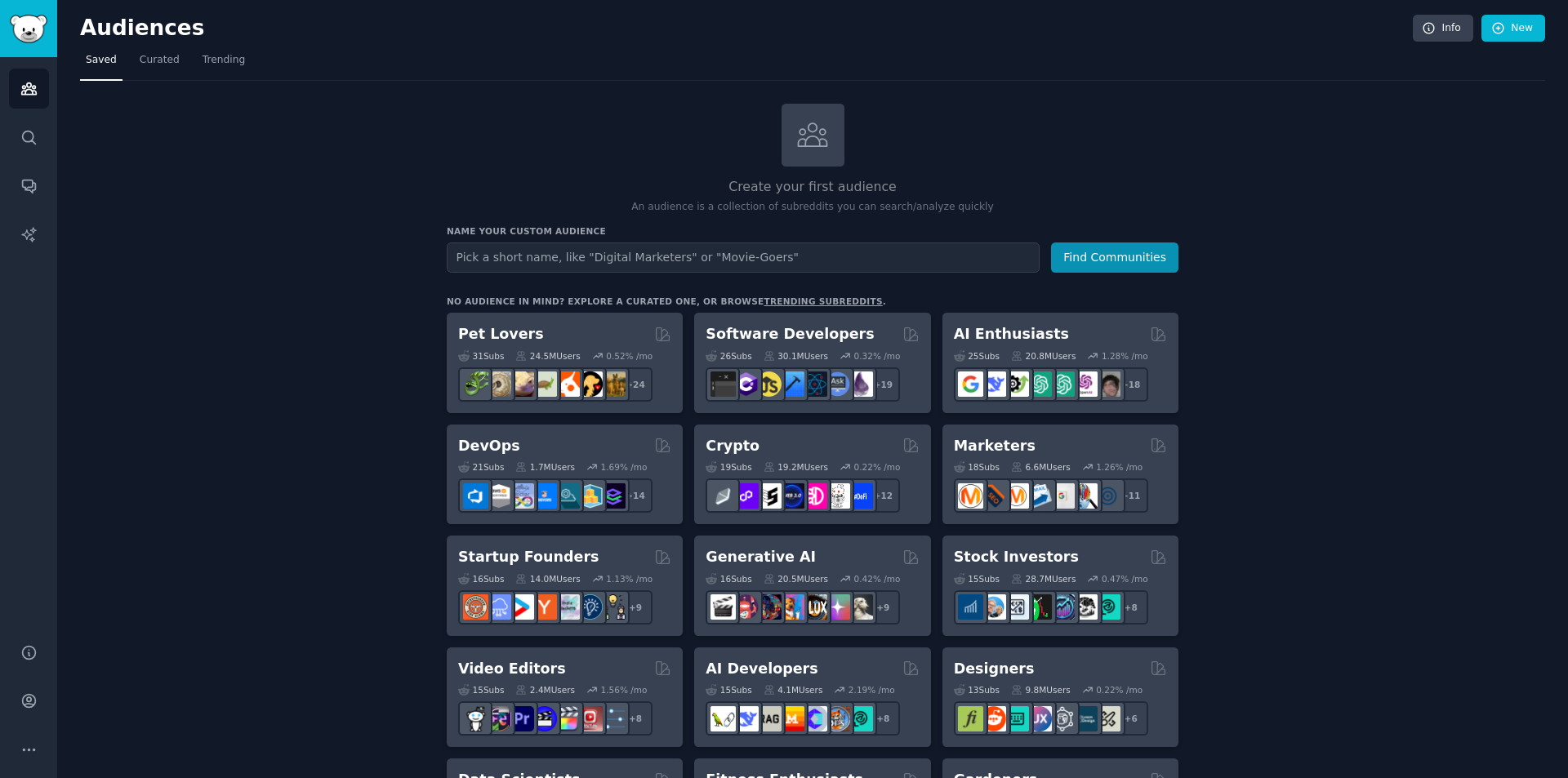
drag, startPoint x: 1310, startPoint y: 211, endPoint x: 1254, endPoint y: 141, distance: 89.6
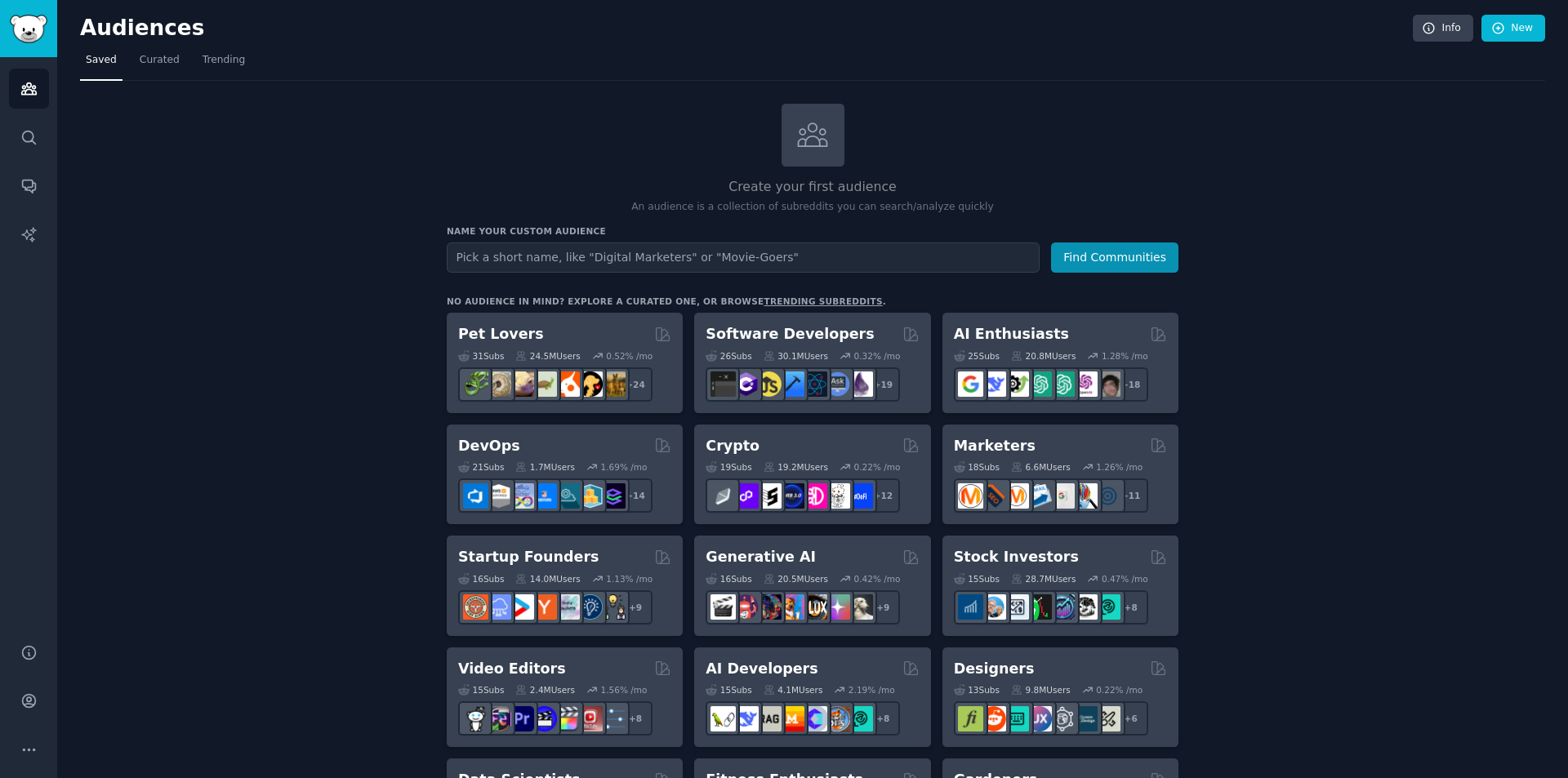
drag, startPoint x: 1245, startPoint y: 156, endPoint x: 1229, endPoint y: 129, distance: 31.4
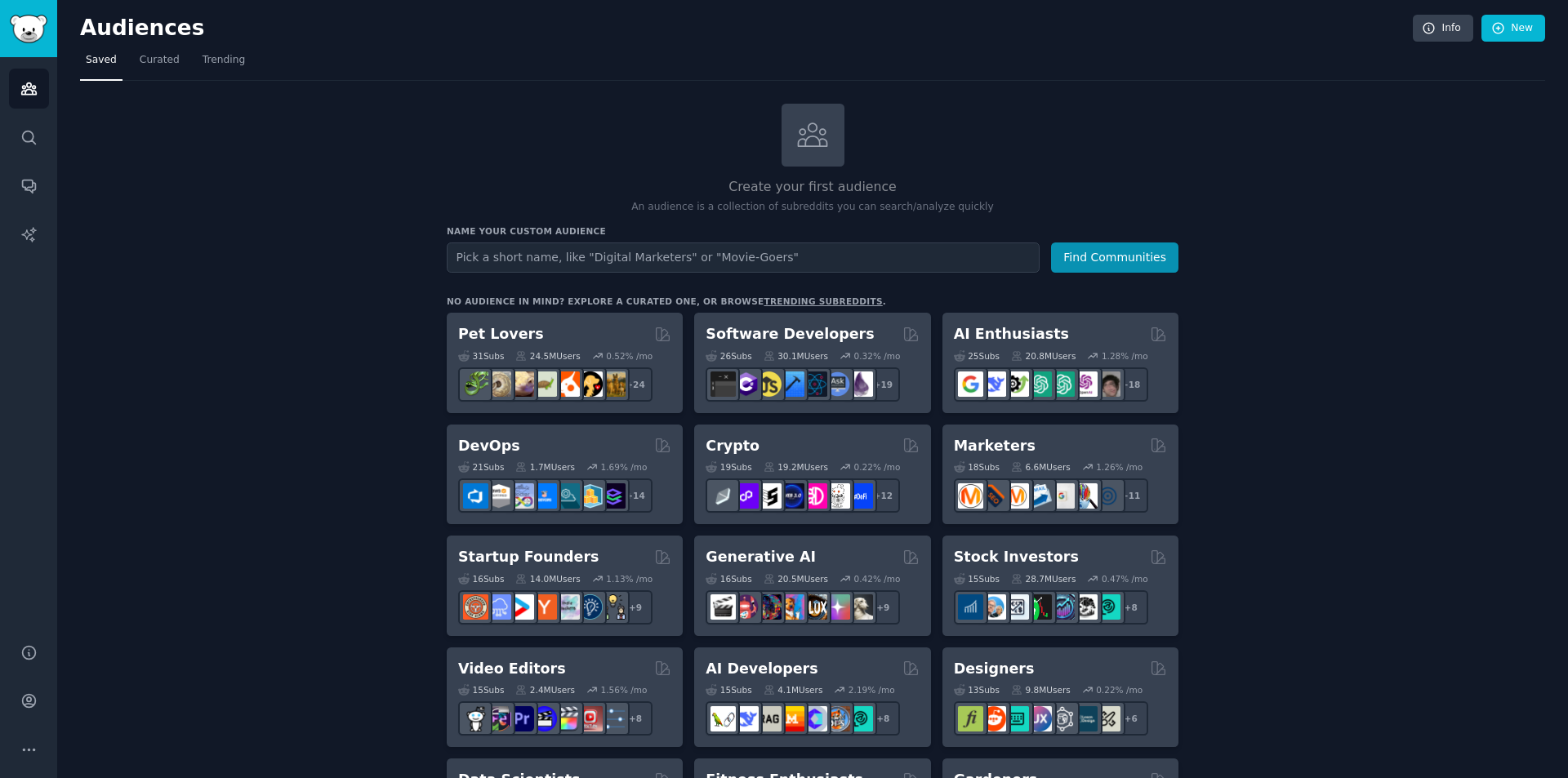
click at [925, 261] on input "text" at bounding box center [743, 258] width 593 height 30
type input "tea"
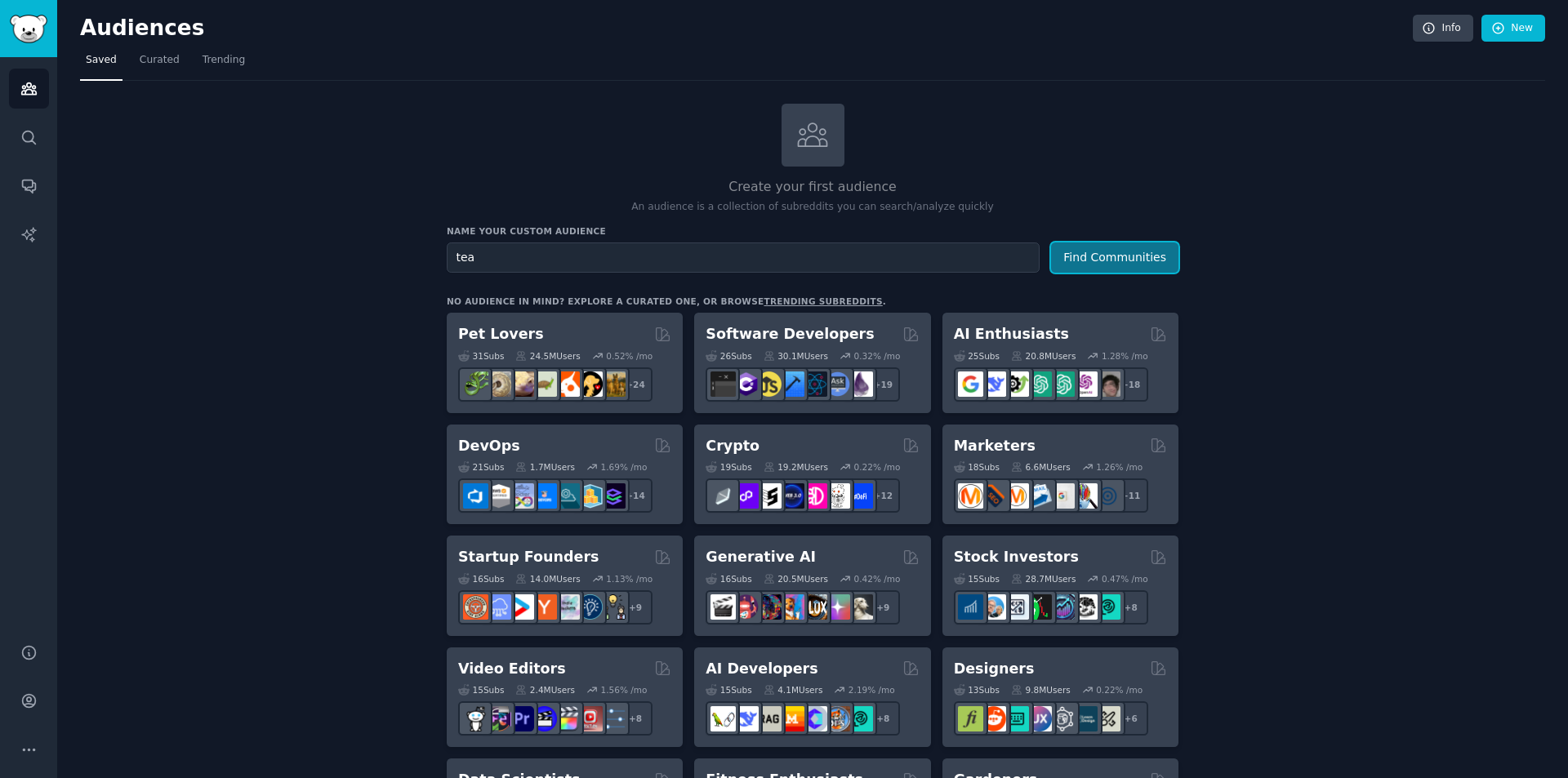
click at [1150, 252] on button "Find Communities" at bounding box center [1115, 258] width 127 height 30
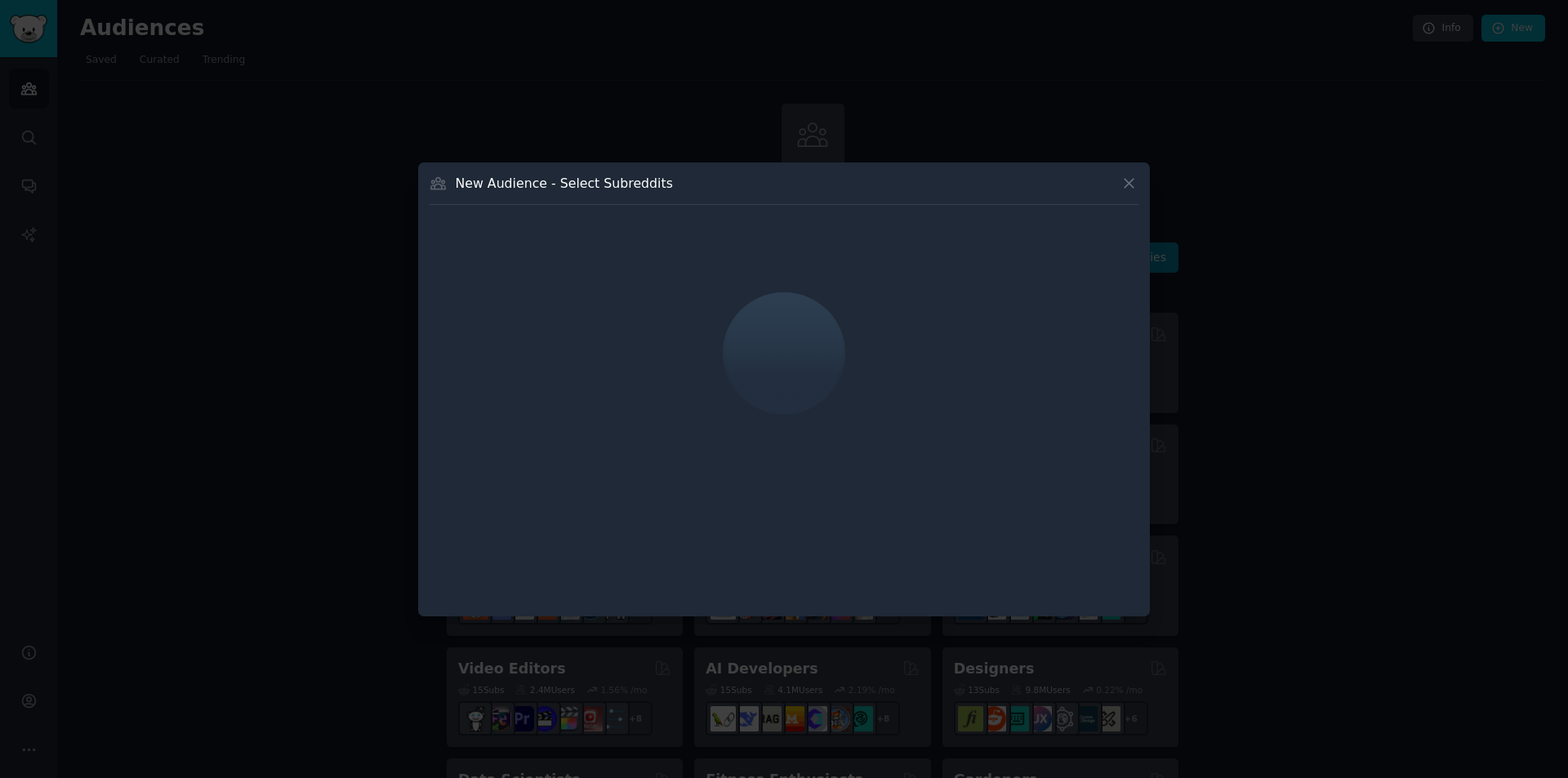
drag, startPoint x: 1311, startPoint y: 261, endPoint x: 978, endPoint y: 178, distance: 343.2
click at [978, 178] on div "New Audience - Select Subreddits" at bounding box center [784, 189] width 709 height 31
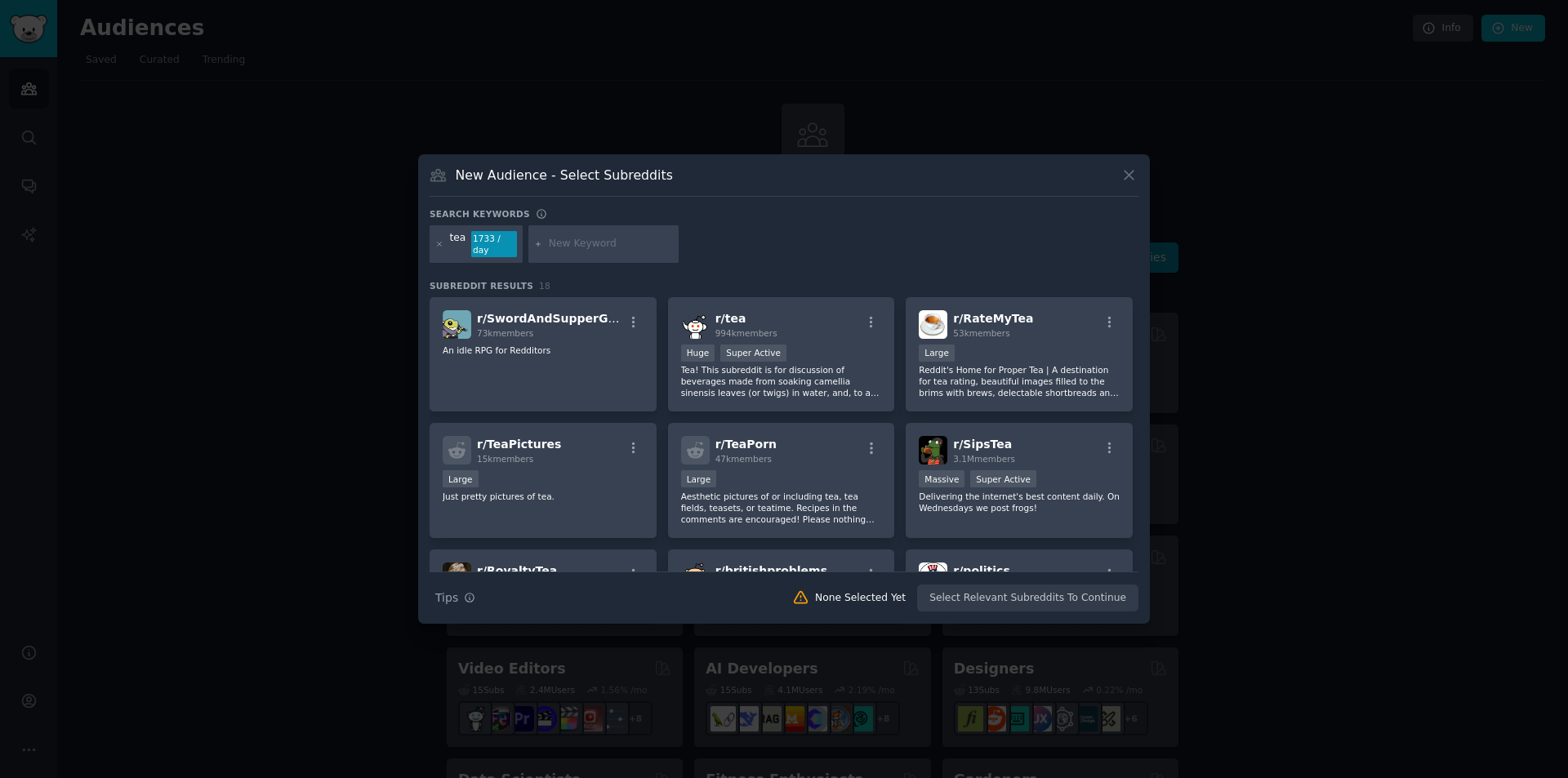
click at [1281, 456] on div at bounding box center [784, 389] width 1568 height 778
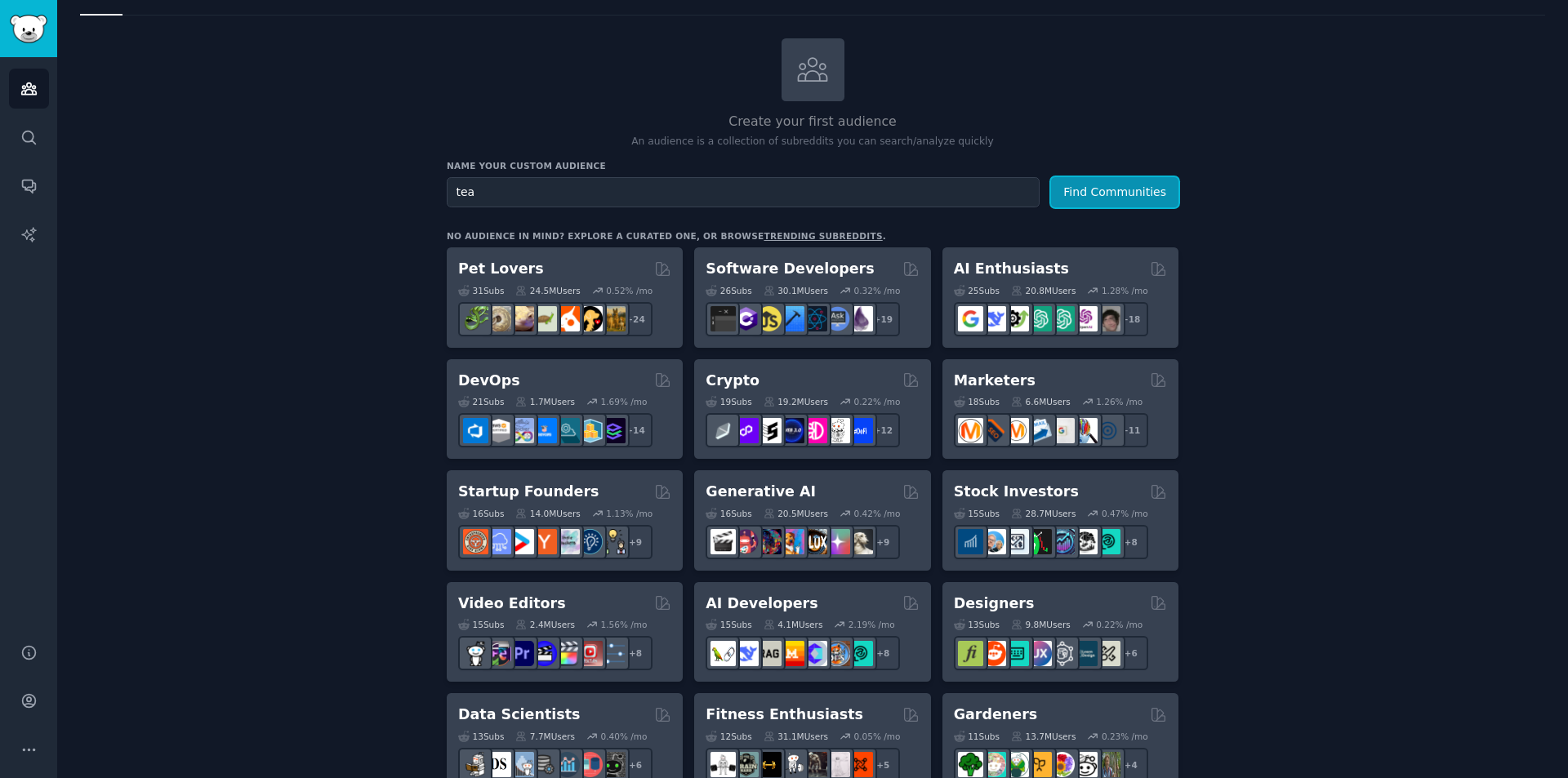
scroll to position [327, 0]
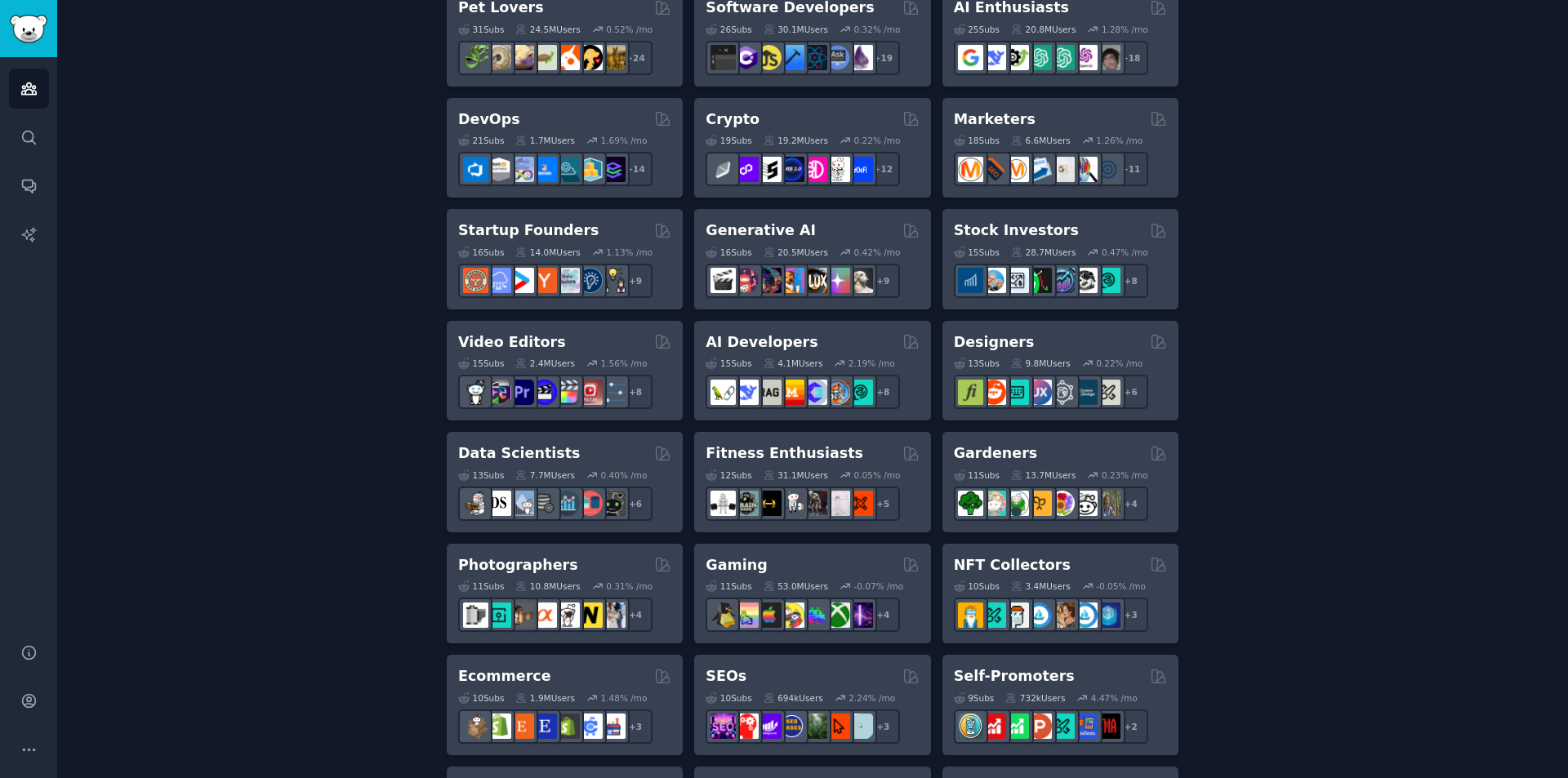
drag, startPoint x: 1299, startPoint y: 400, endPoint x: 1272, endPoint y: 329, distance: 76.0
click at [1272, 329] on div "Create your first audience An audience is a collection of subreddits you can se…" at bounding box center [812, 666] width 1465 height 1778
click at [1269, 329] on div "Create your first audience An audience is a collection of subreddits you can se…" at bounding box center [812, 666] width 1465 height 1778
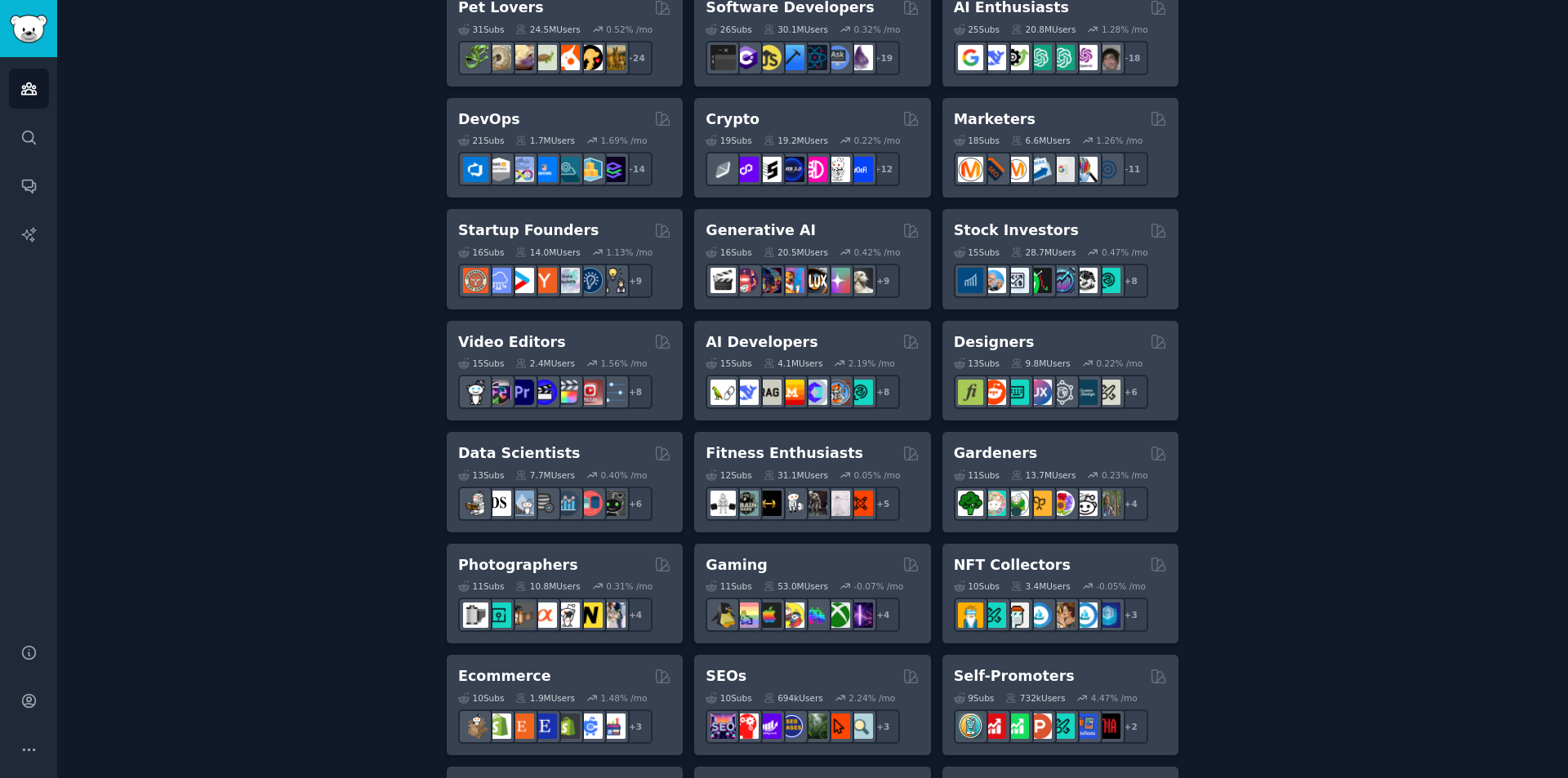
click at [1269, 329] on div "Create your first audience An audience is a collection of subreddits you can se…" at bounding box center [812, 666] width 1465 height 1778
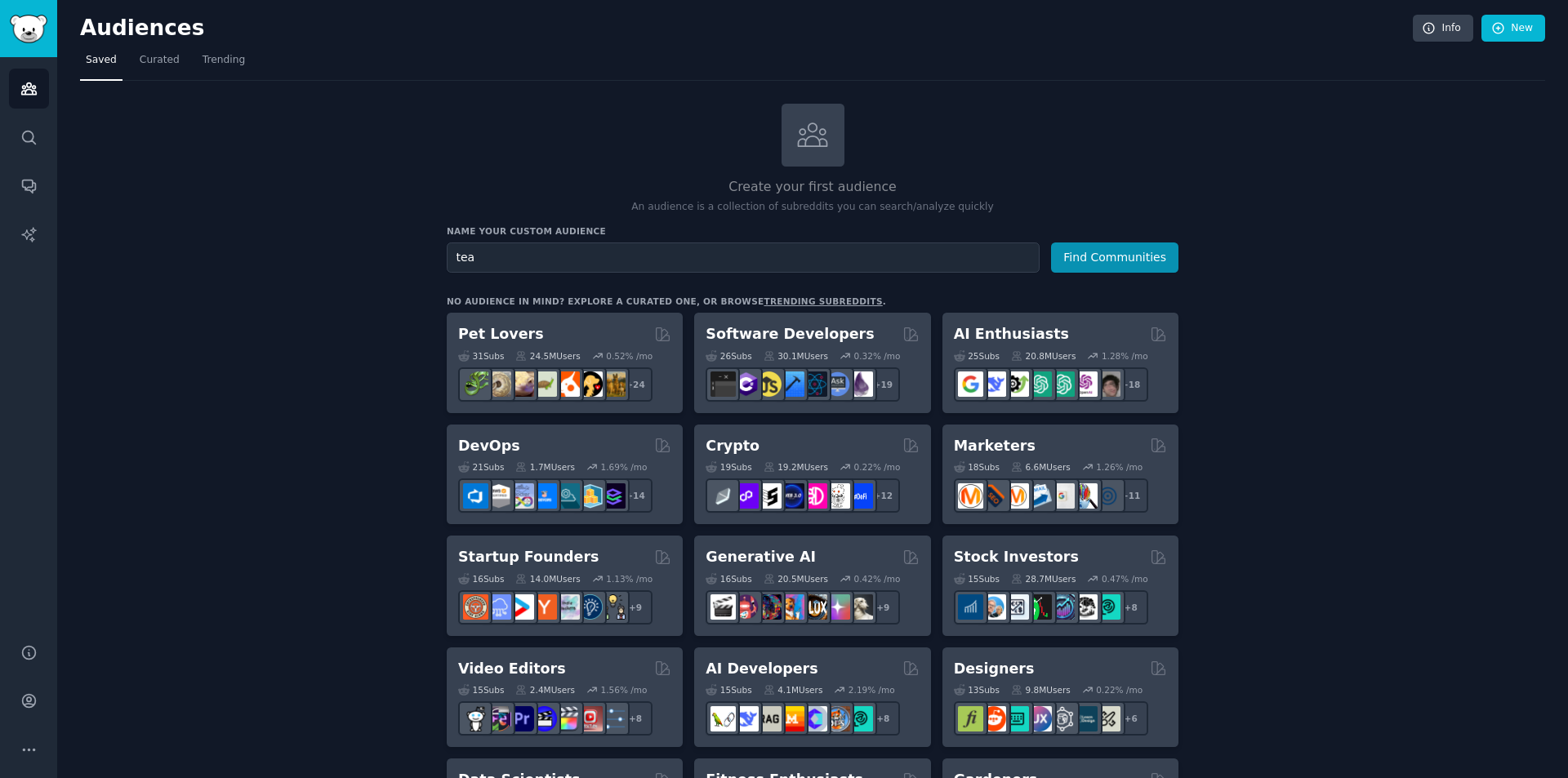
drag, startPoint x: 1379, startPoint y: 423, endPoint x: 1354, endPoint y: 512, distance: 92.4
drag, startPoint x: 1368, startPoint y: 163, endPoint x: 1174, endPoint y: 7, distance: 248.9
